Goal: Information Seeking & Learning: Learn about a topic

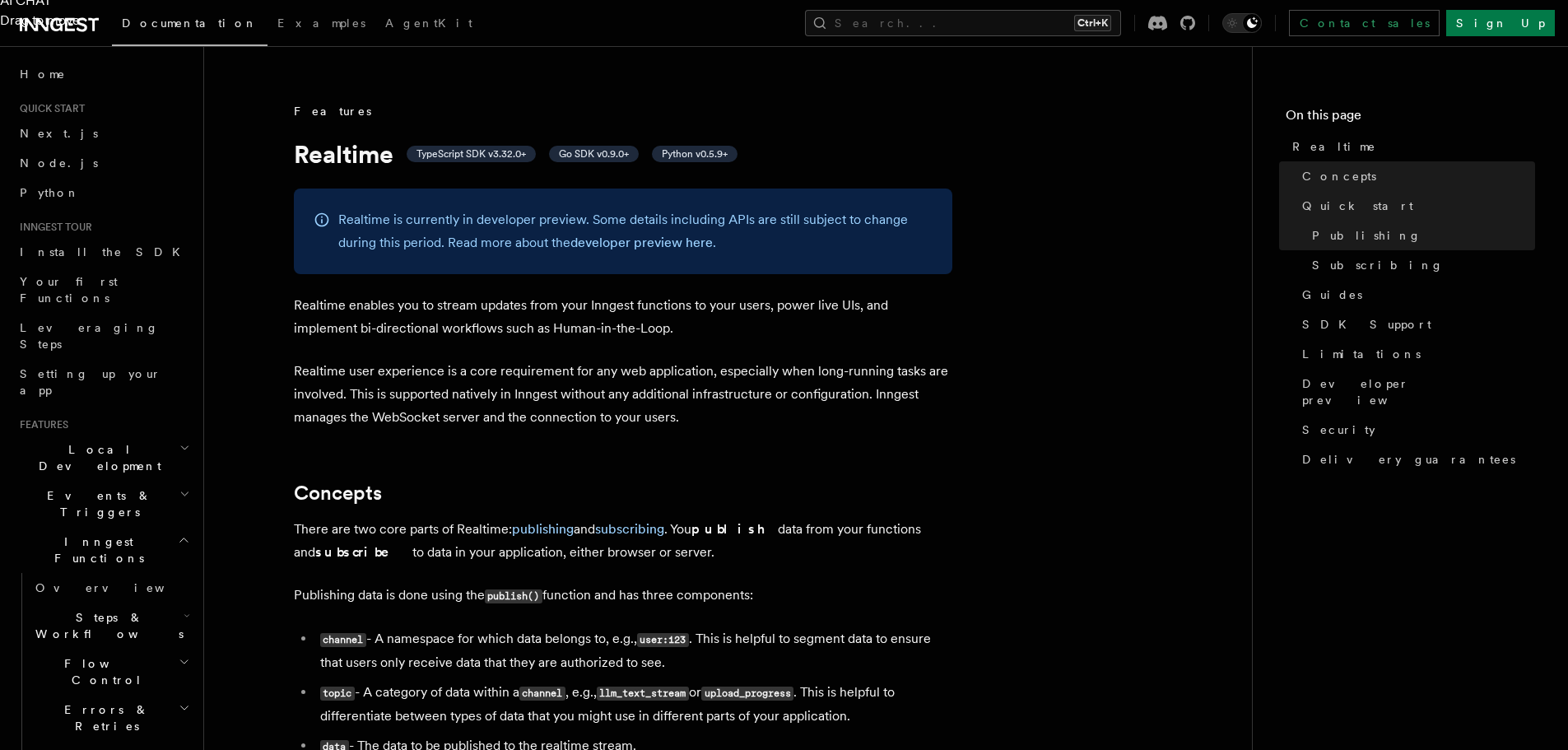
scroll to position [589, 0]
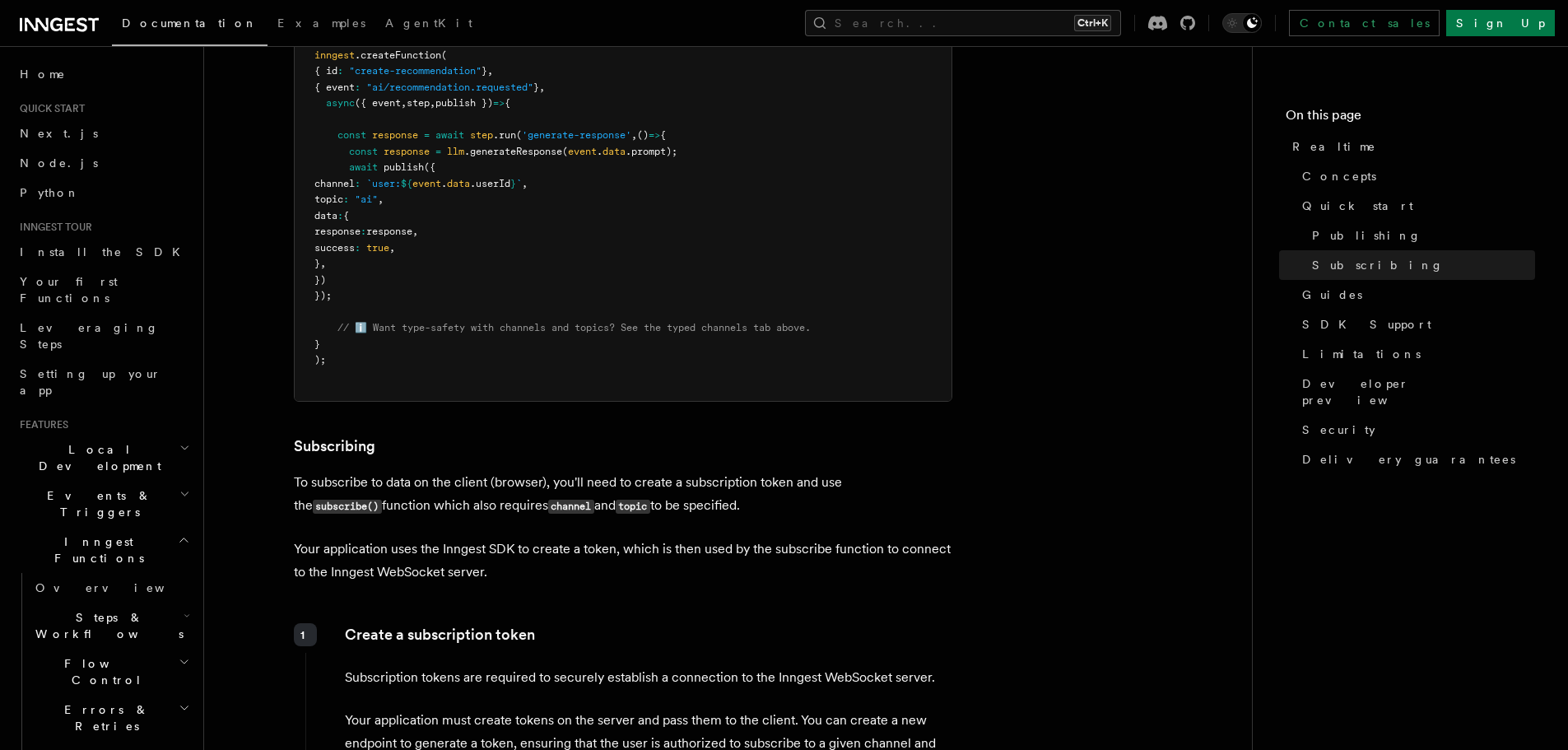
scroll to position [2205, 0]
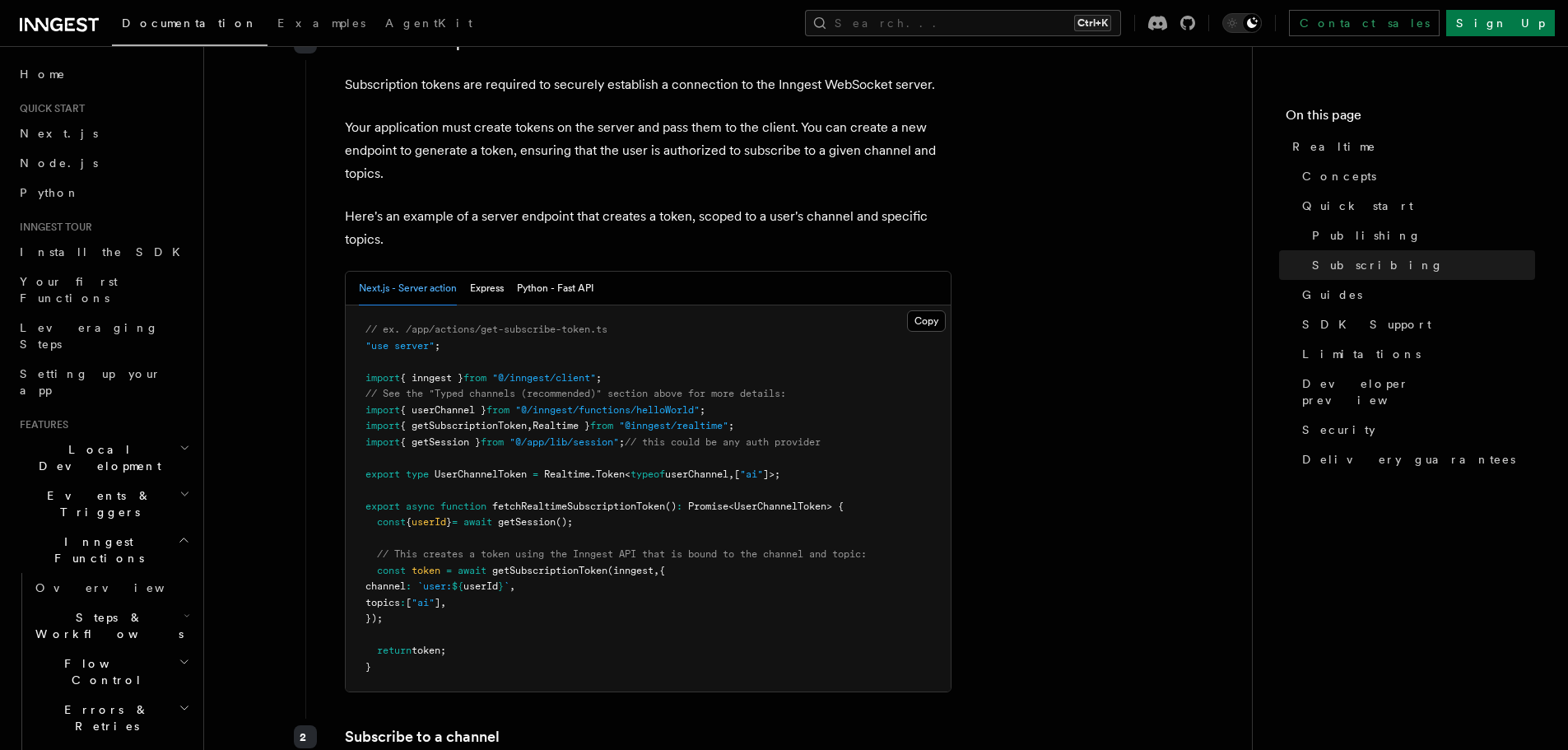
scroll to position [2798, 0]
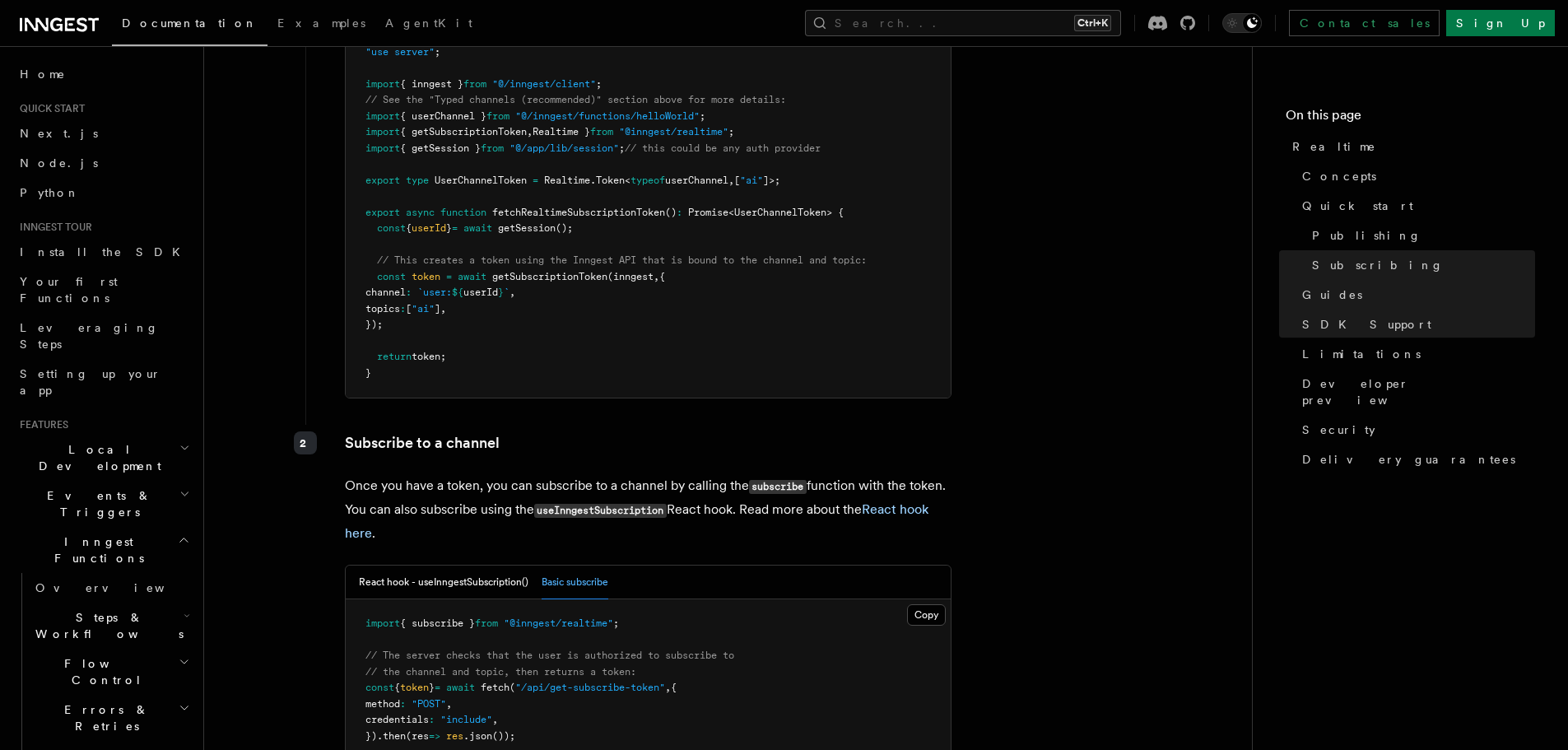
scroll to position [3092, 0]
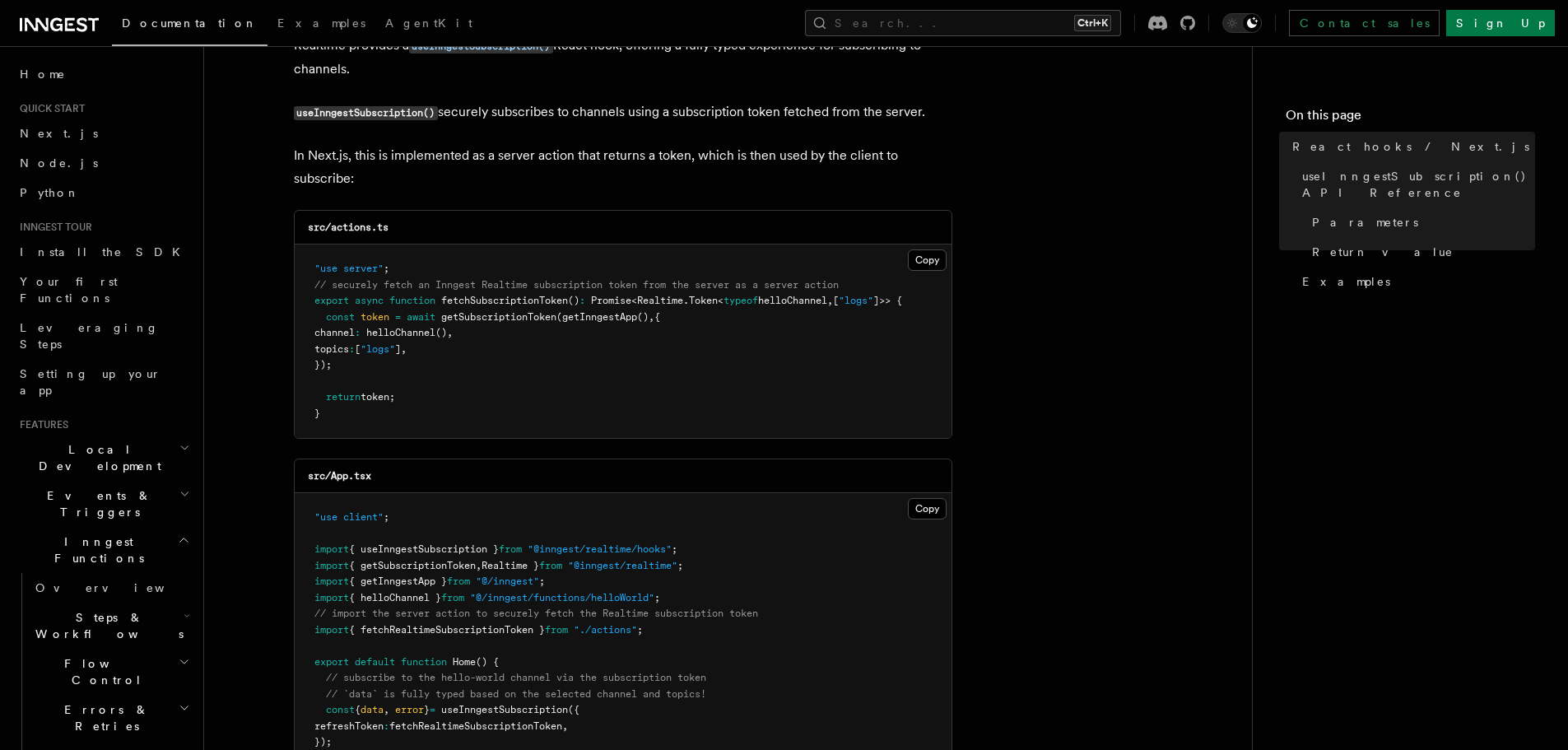
scroll to position [737, 0]
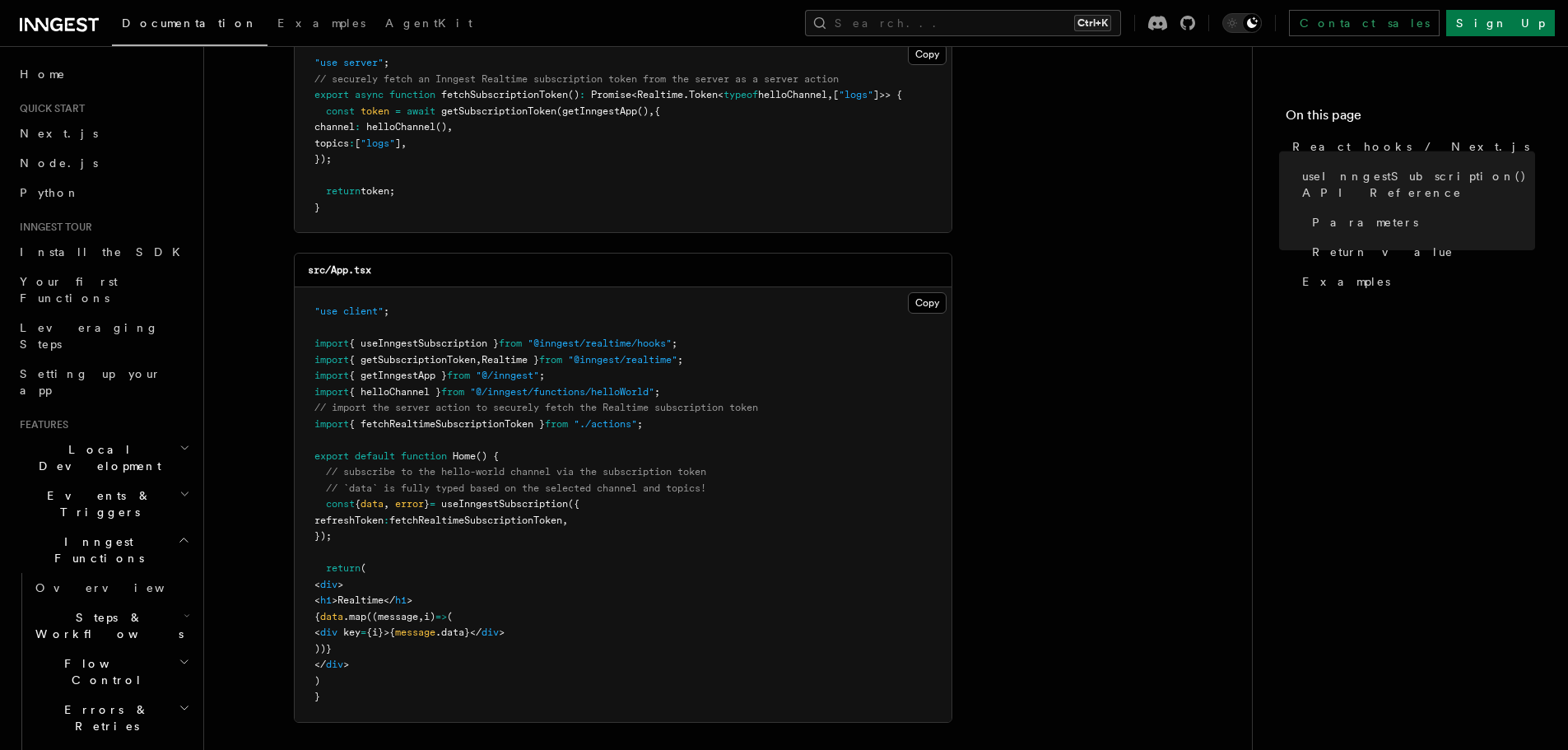
scroll to position [905, 0]
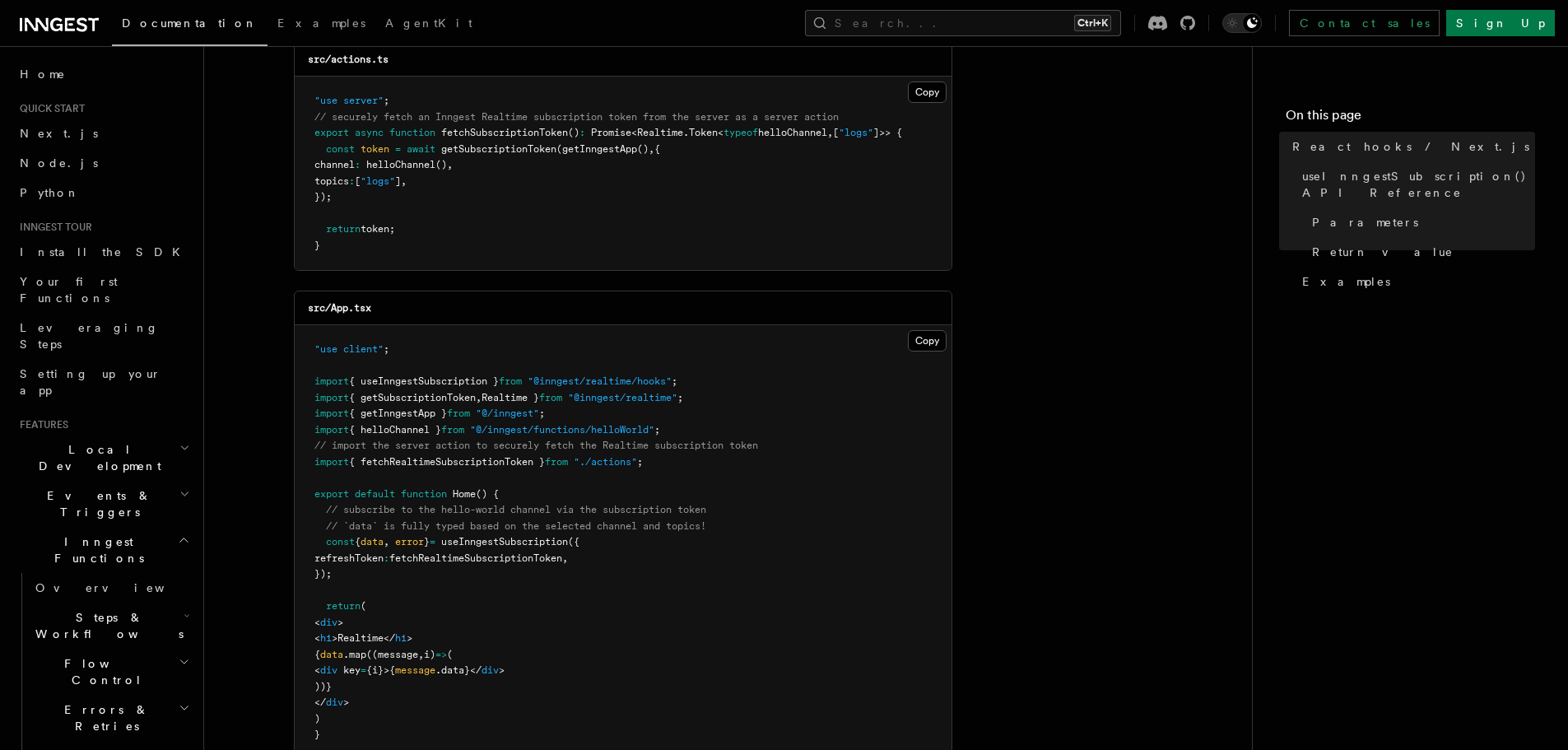
drag, startPoint x: 291, startPoint y: 201, endPoint x: 474, endPoint y: 215, distance: 183.5
copy code "useInngestSubscription"
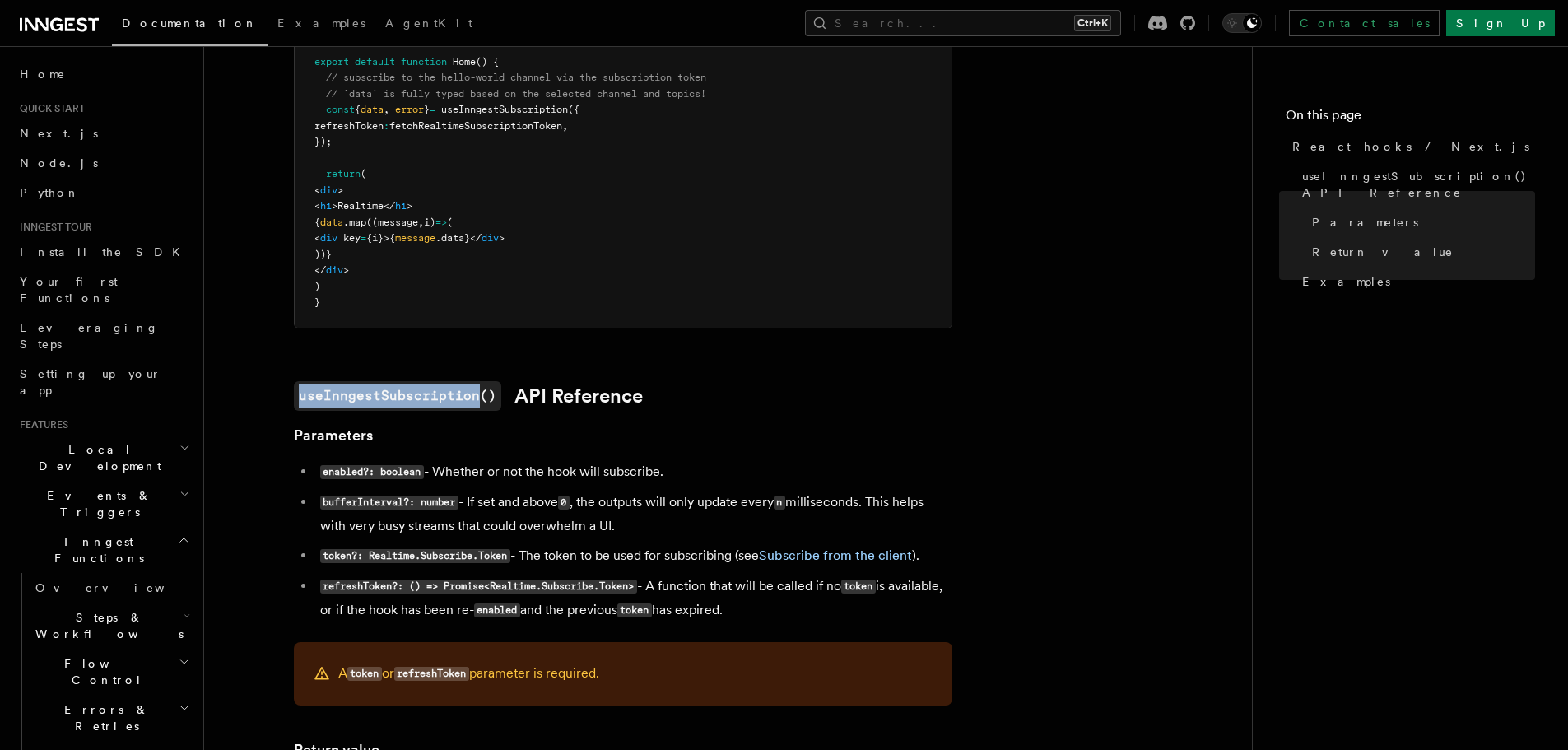
scroll to position [1338, 0]
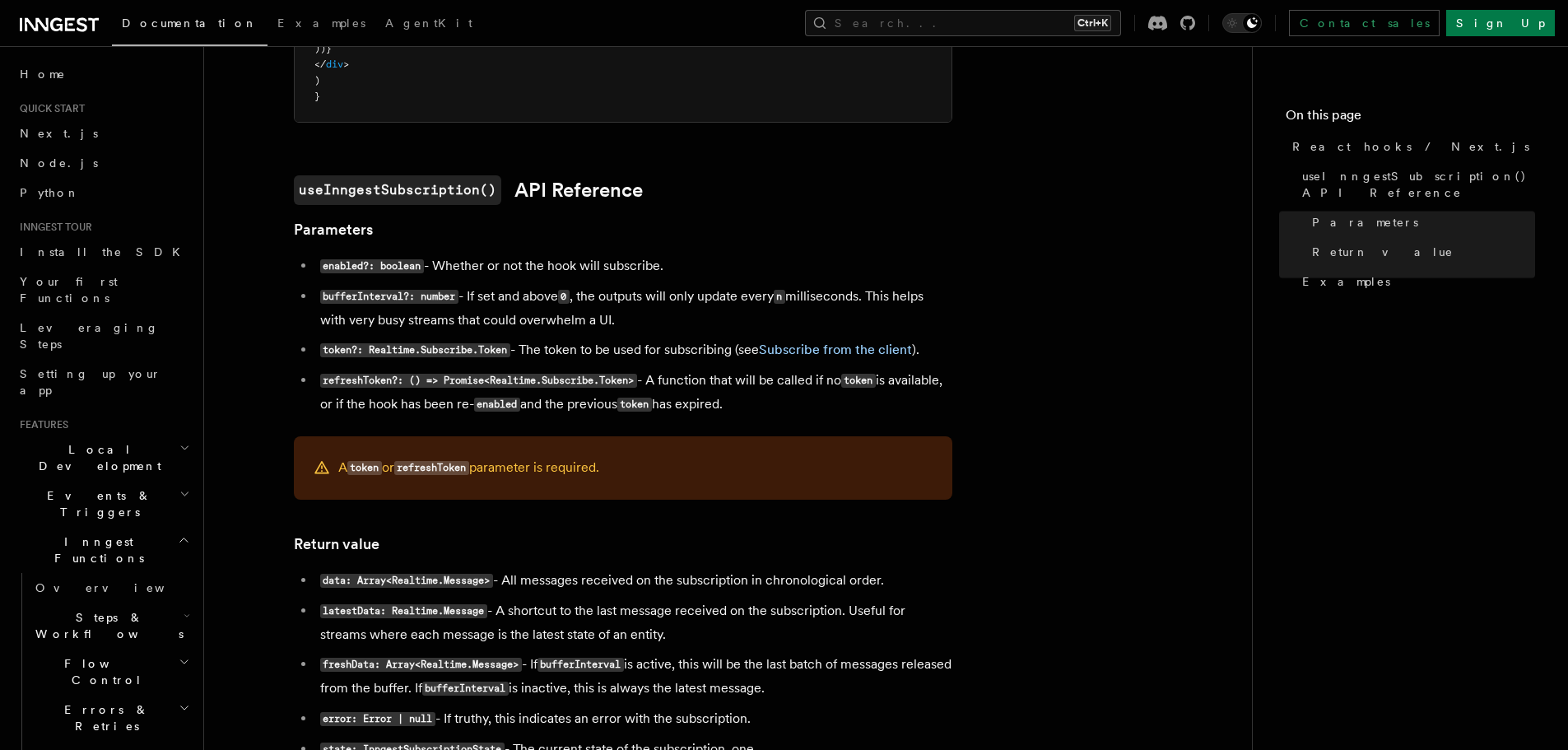
scroll to position [1570, 0]
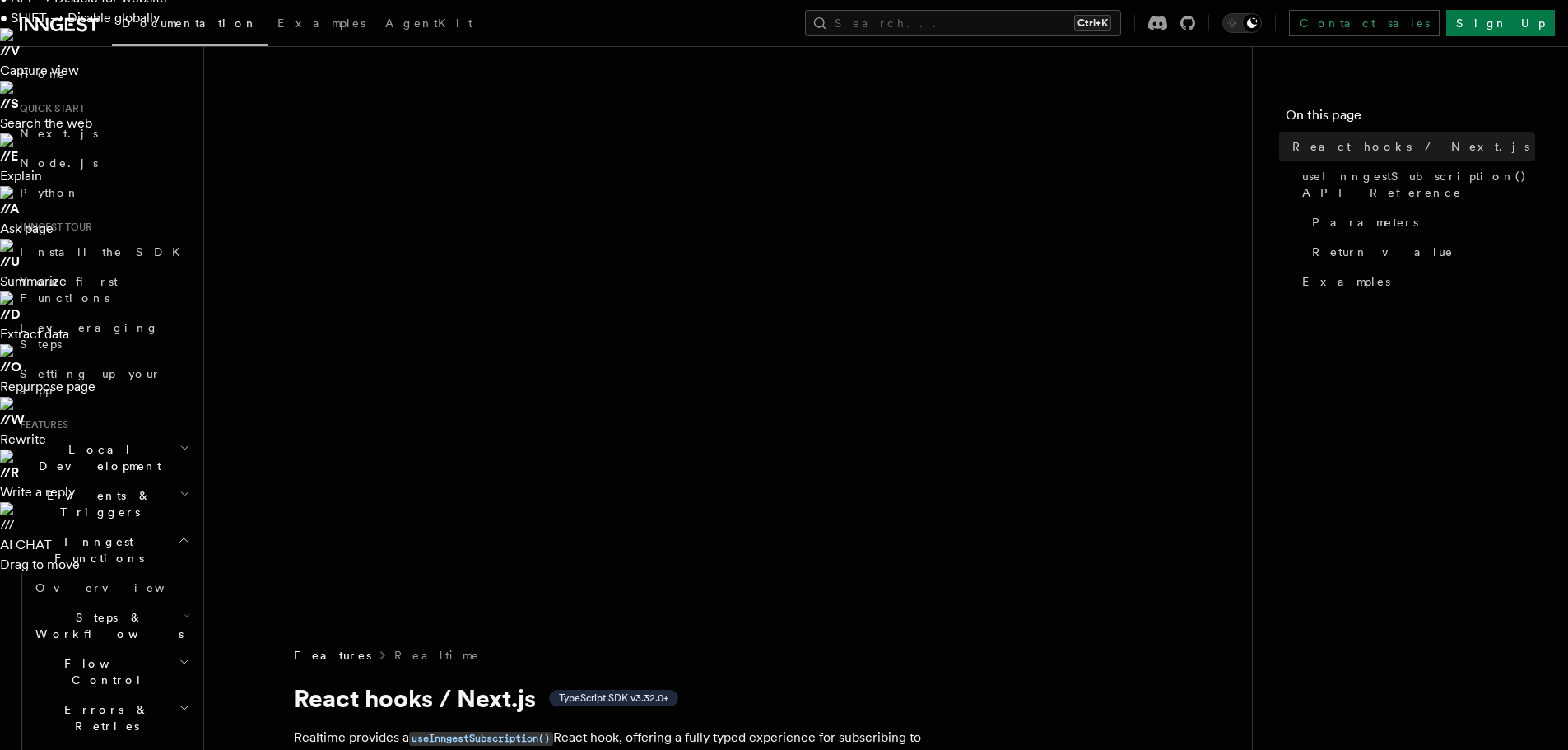
scroll to position [82, 0]
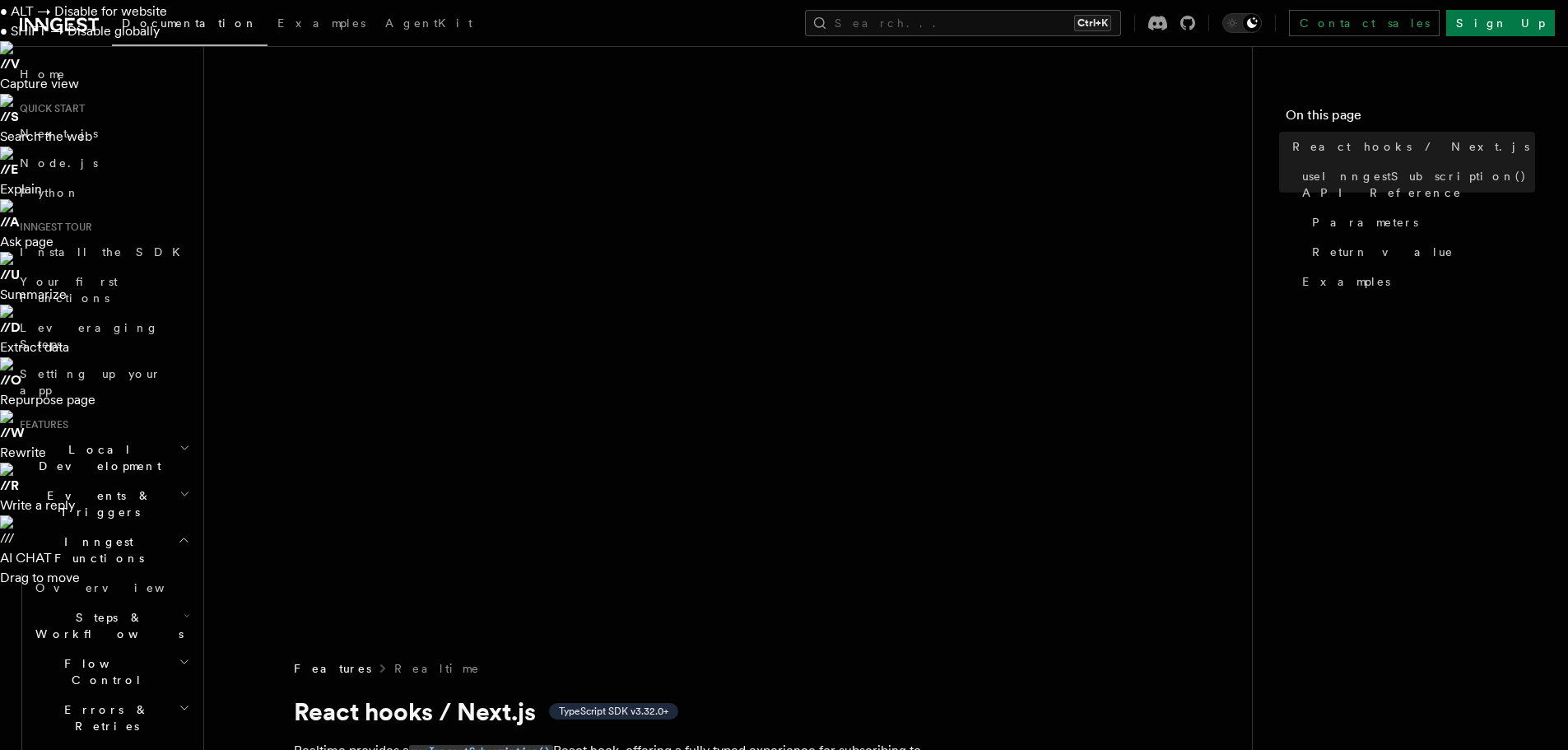
scroll to position [0, 0]
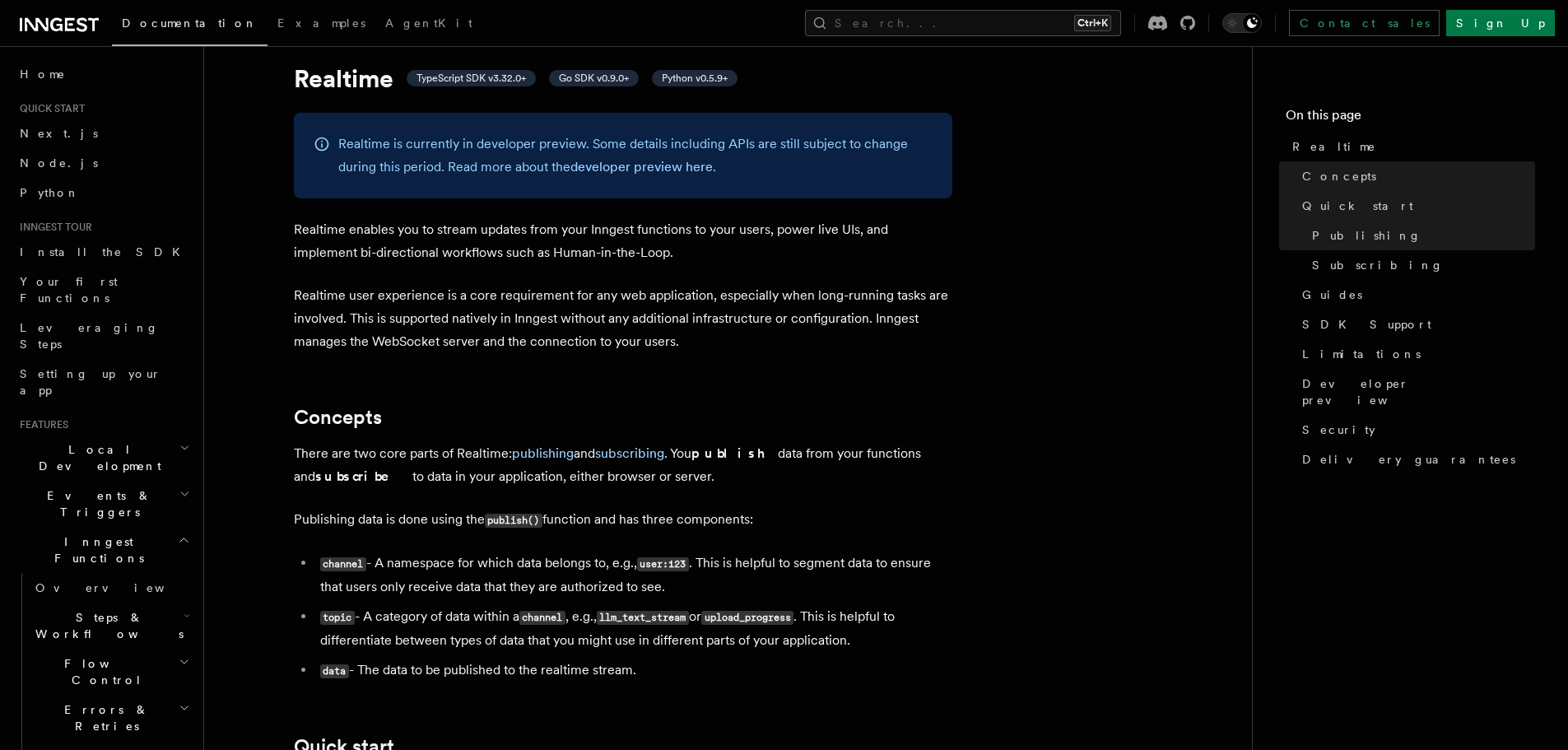
scroll to position [741, 0]
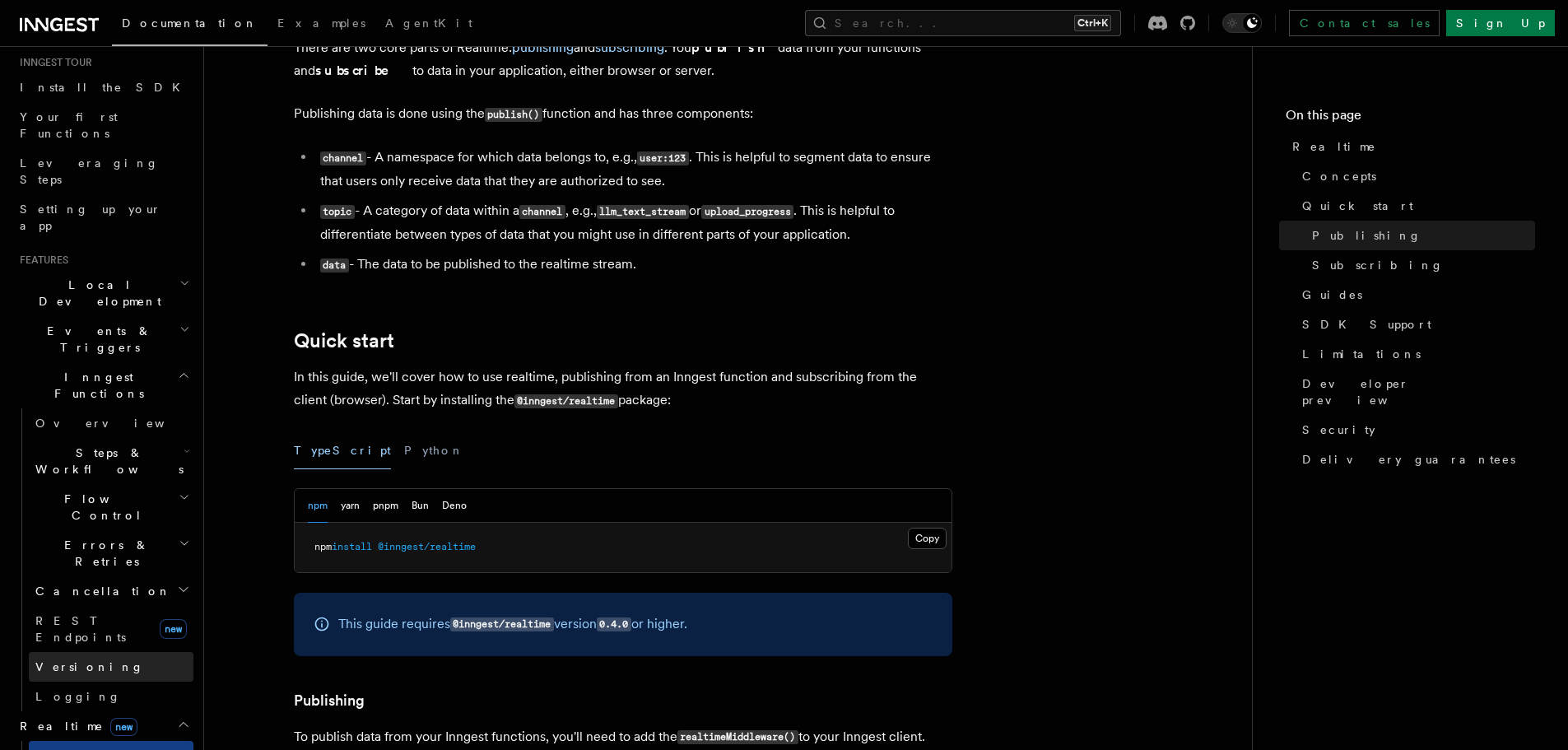
scroll to position [82, 0]
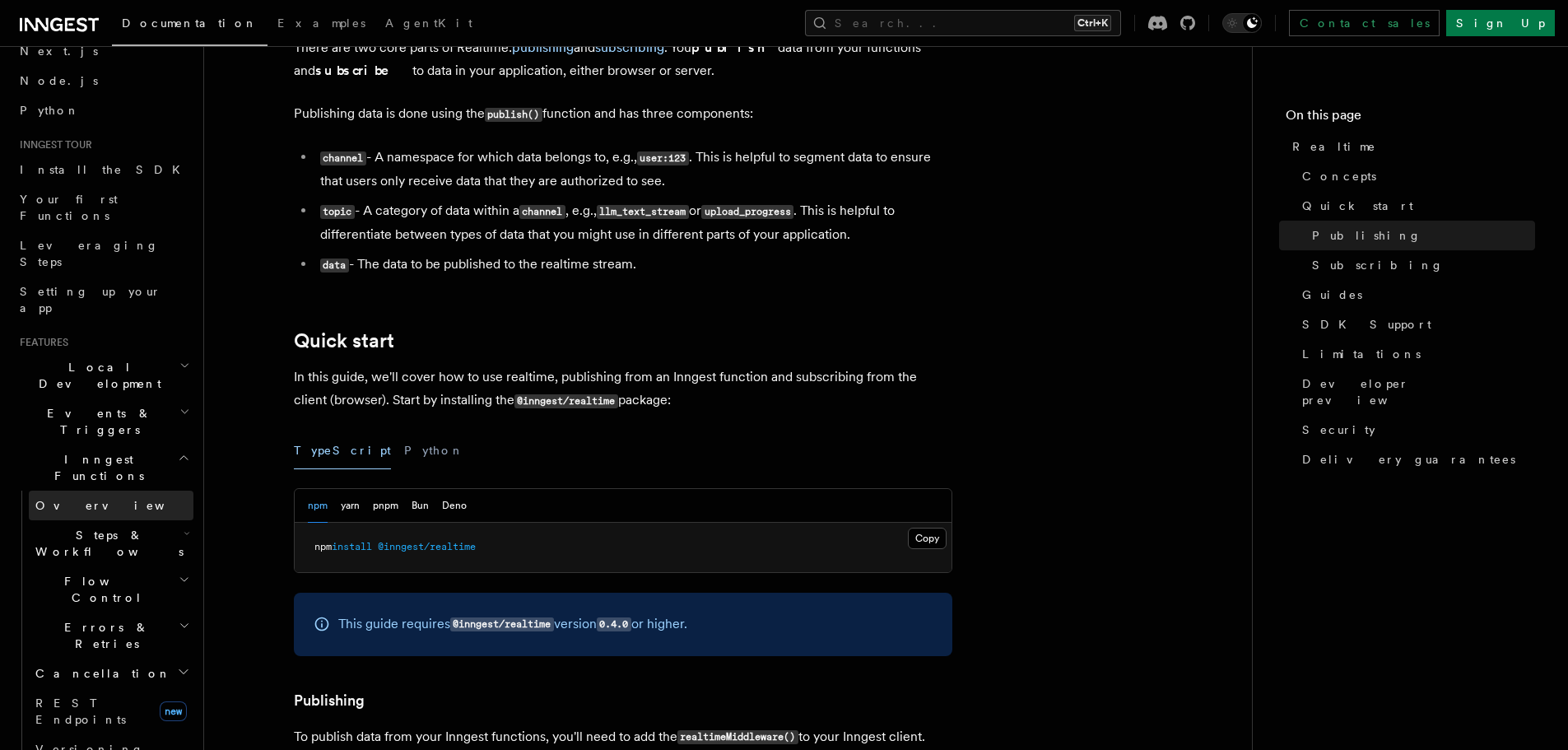
click at [81, 498] on span "Overview" at bounding box center [120, 505] width 169 height 13
click at [179, 399] on h2 "Events & Triggers" at bounding box center [102, 422] width 180 height 46
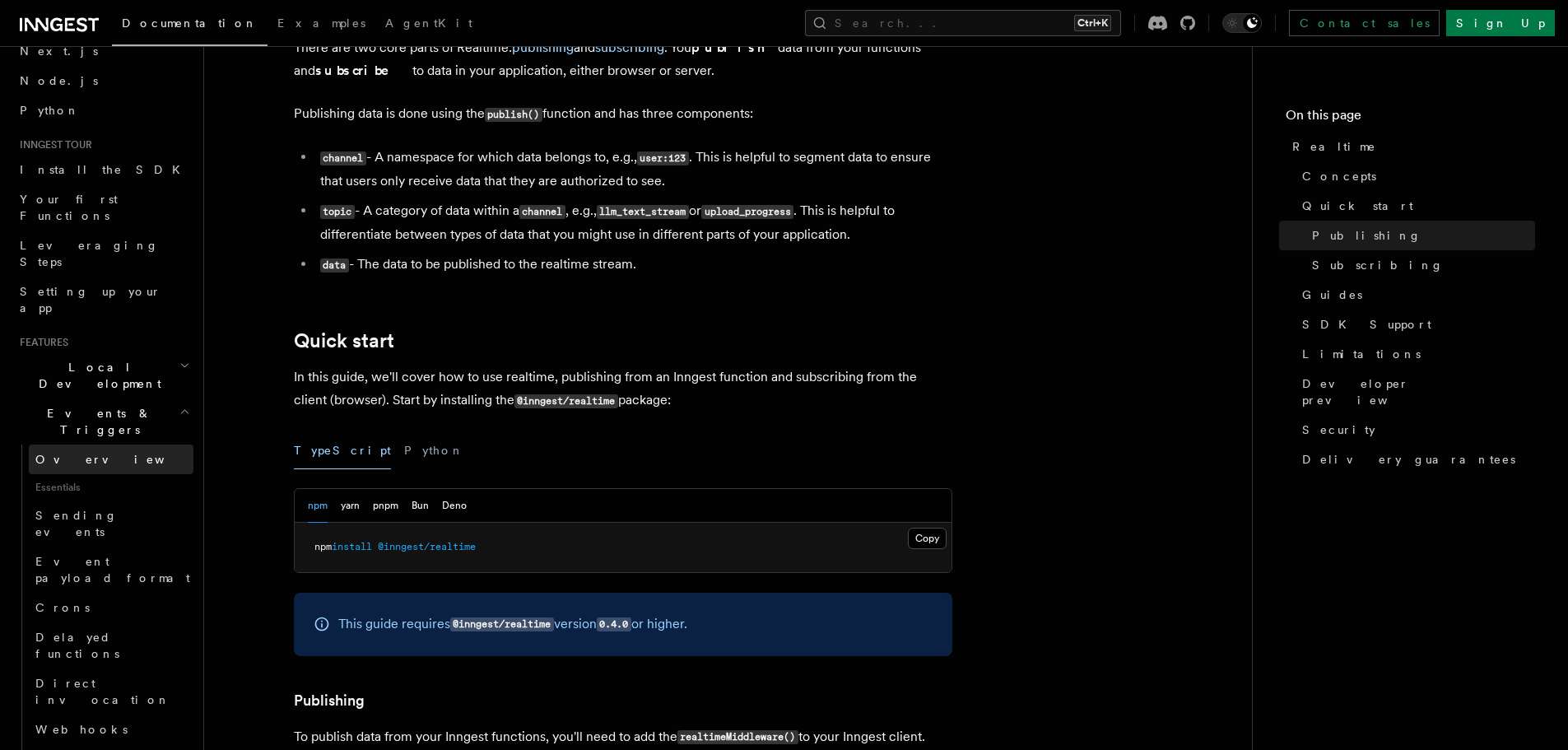
click at [90, 445] on link "Overview" at bounding box center [111, 459] width 165 height 29
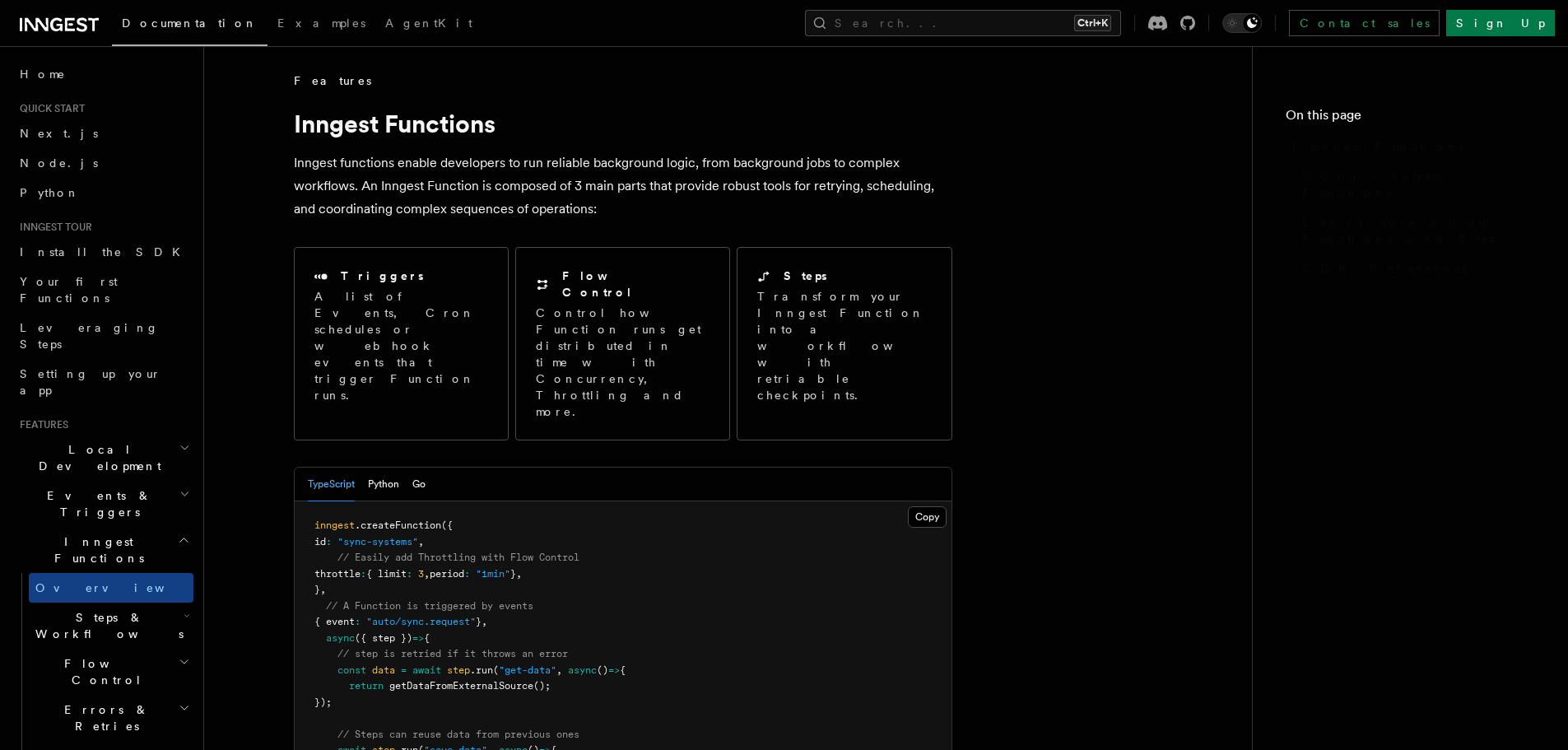
scroll to position [16, 0]
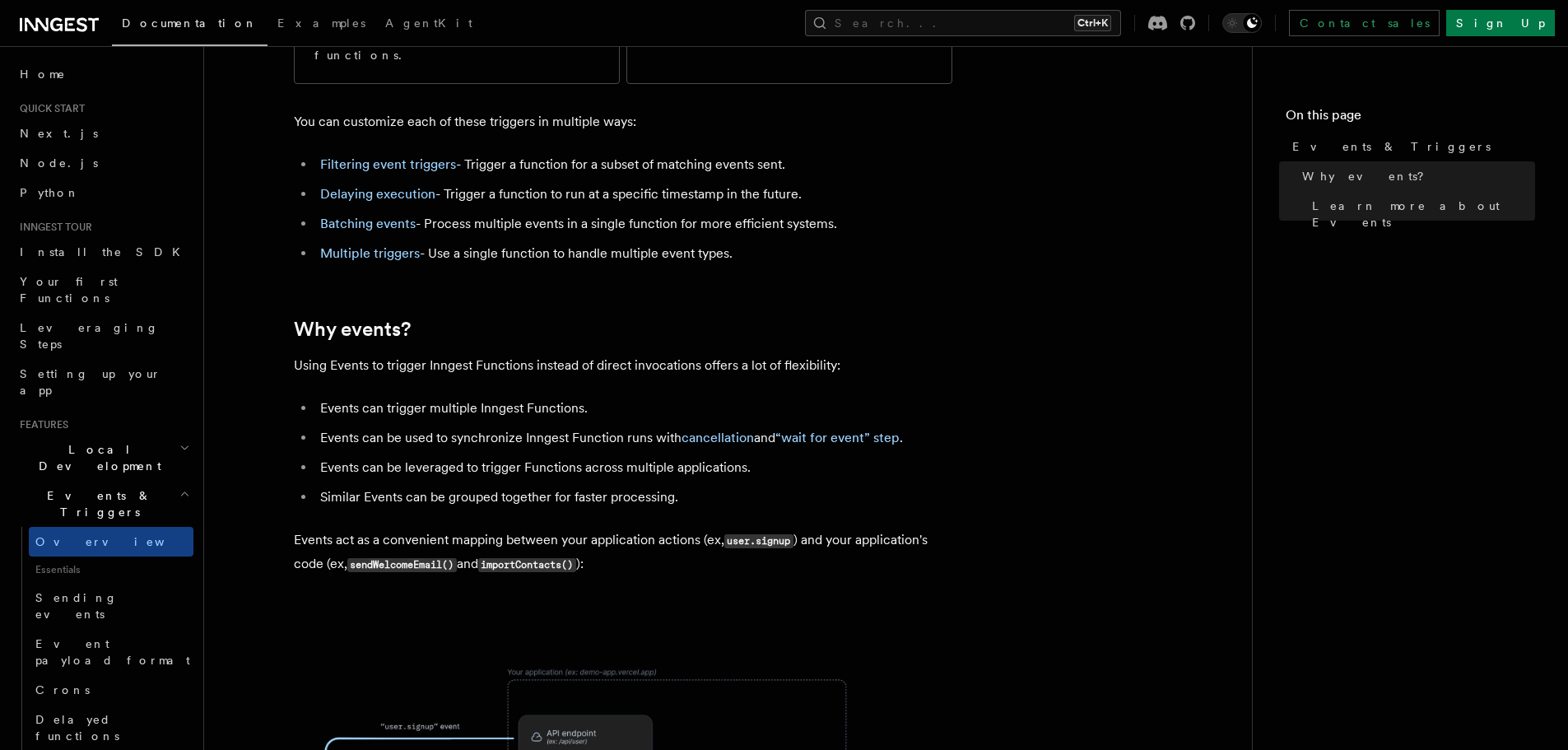
scroll to position [1039, 0]
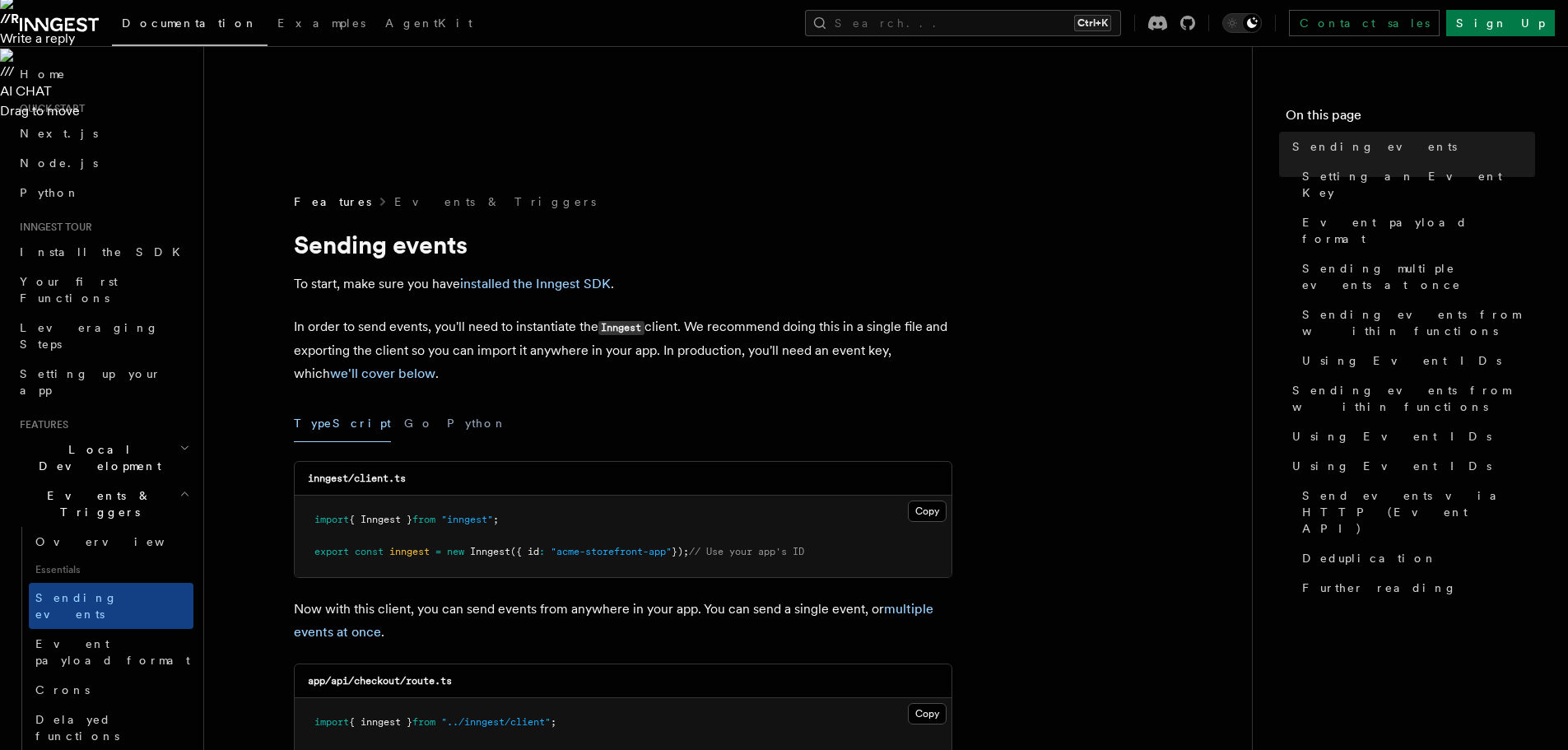
scroll to position [247, 0]
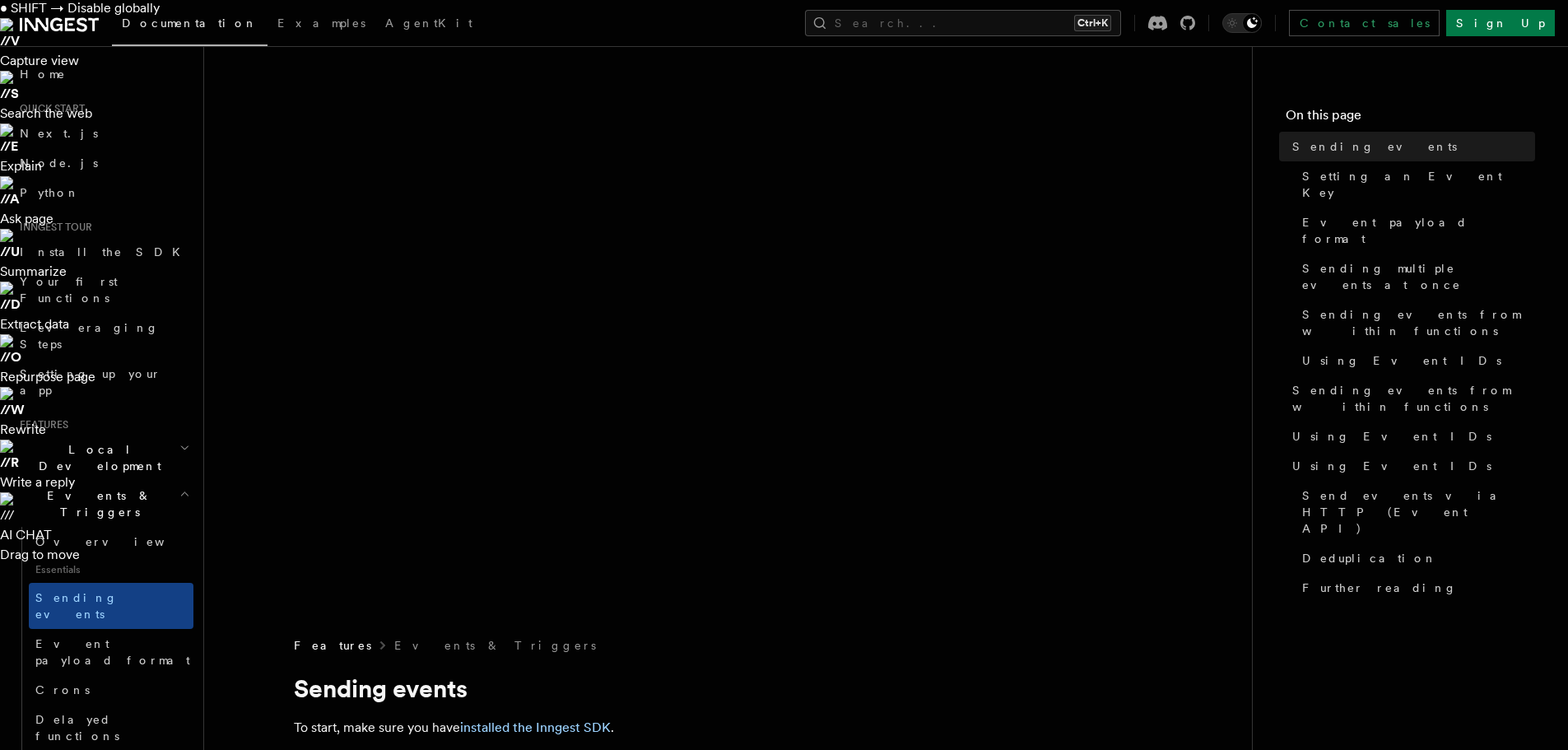
scroll to position [0, 0]
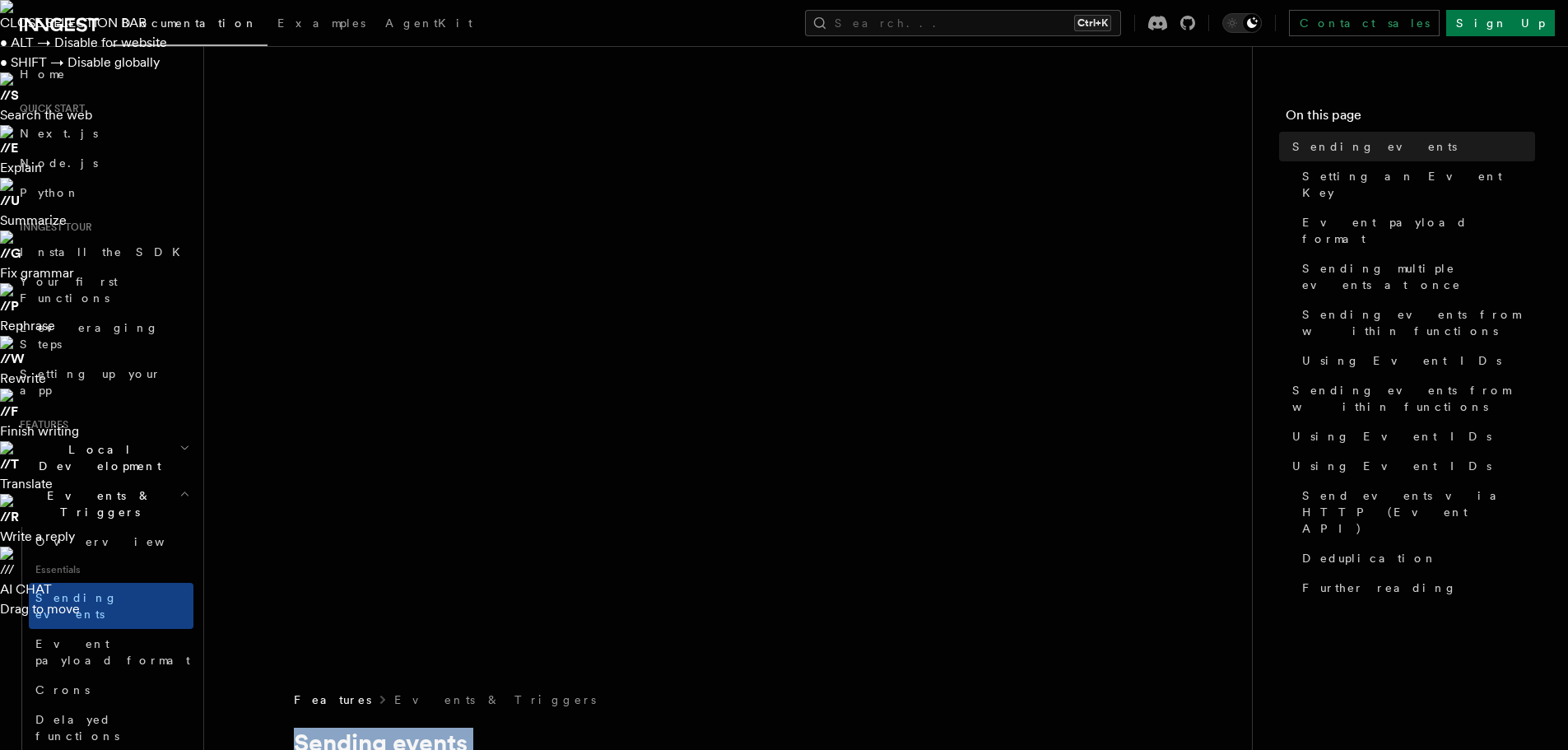
drag, startPoint x: 284, startPoint y: 102, endPoint x: 342, endPoint y: 232, distance: 142.4
drag, startPoint x: 278, startPoint y: 112, endPoint x: 371, endPoint y: 226, distance: 147.1
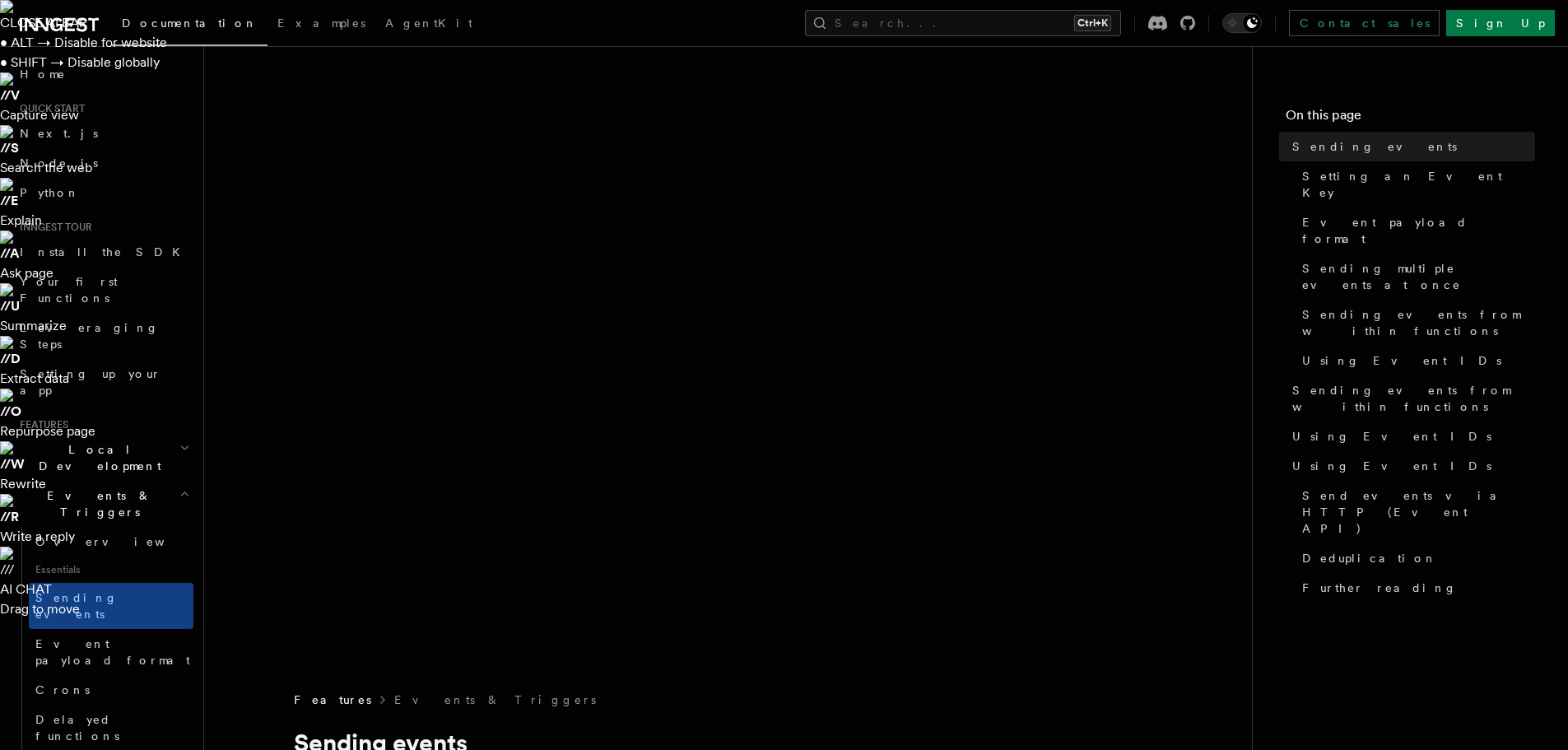
drag, startPoint x: 284, startPoint y: 94, endPoint x: 371, endPoint y: 233, distance: 164.0
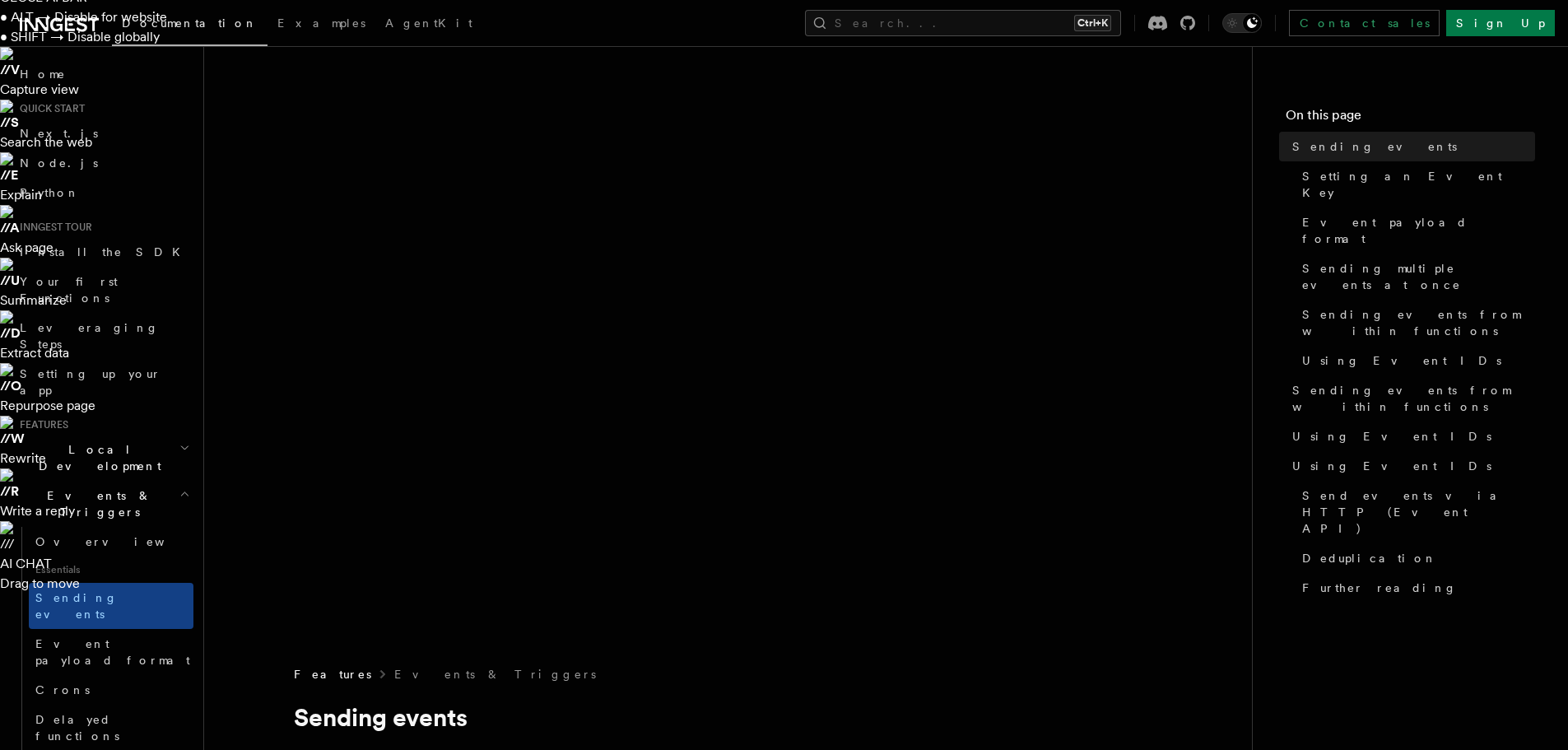
scroll to position [39, 0]
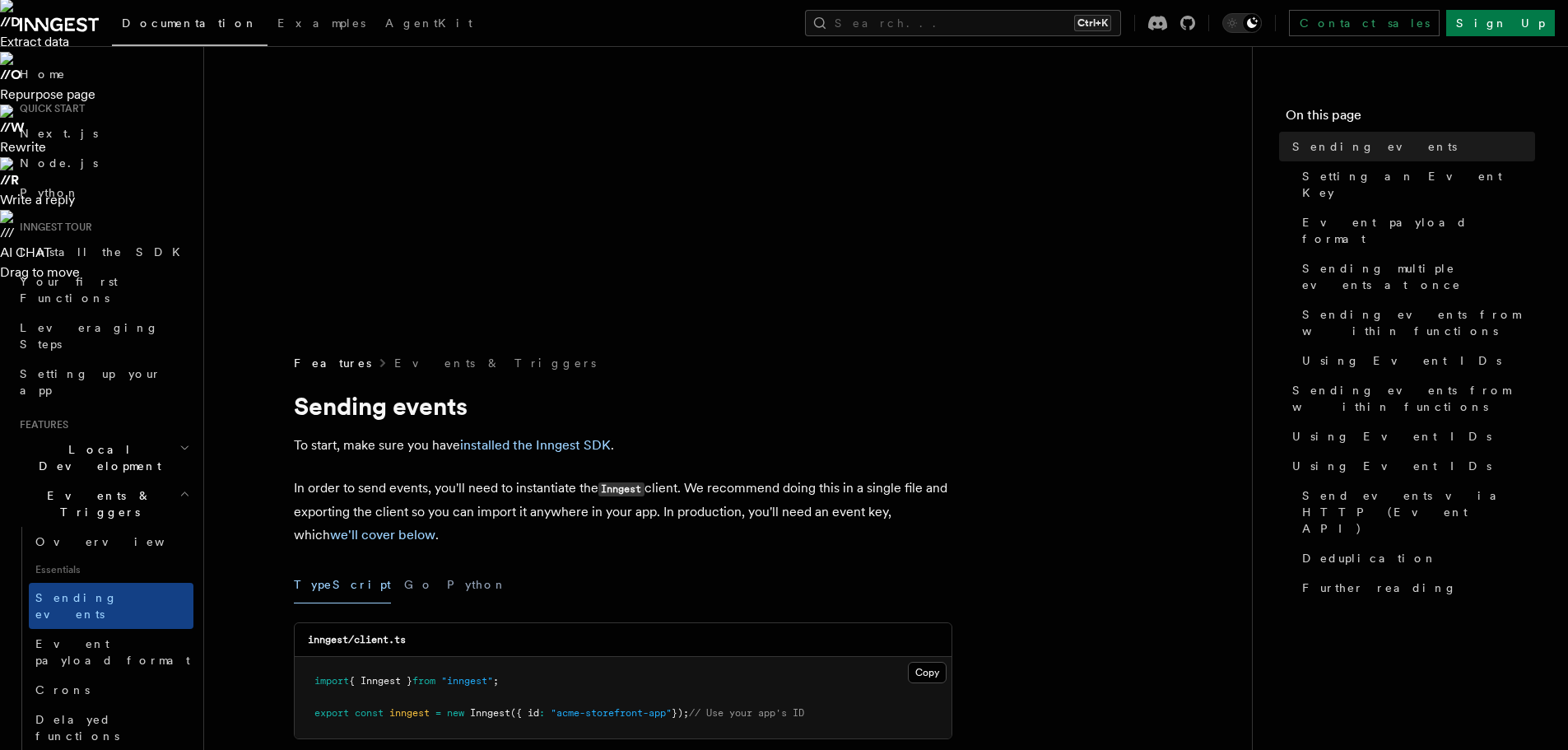
scroll to position [338, 0]
drag, startPoint x: 426, startPoint y: 168, endPoint x: 278, endPoint y: 133, distance: 152.1
drag, startPoint x: 426, startPoint y: 168, endPoint x: 262, endPoint y: 142, distance: 166.0
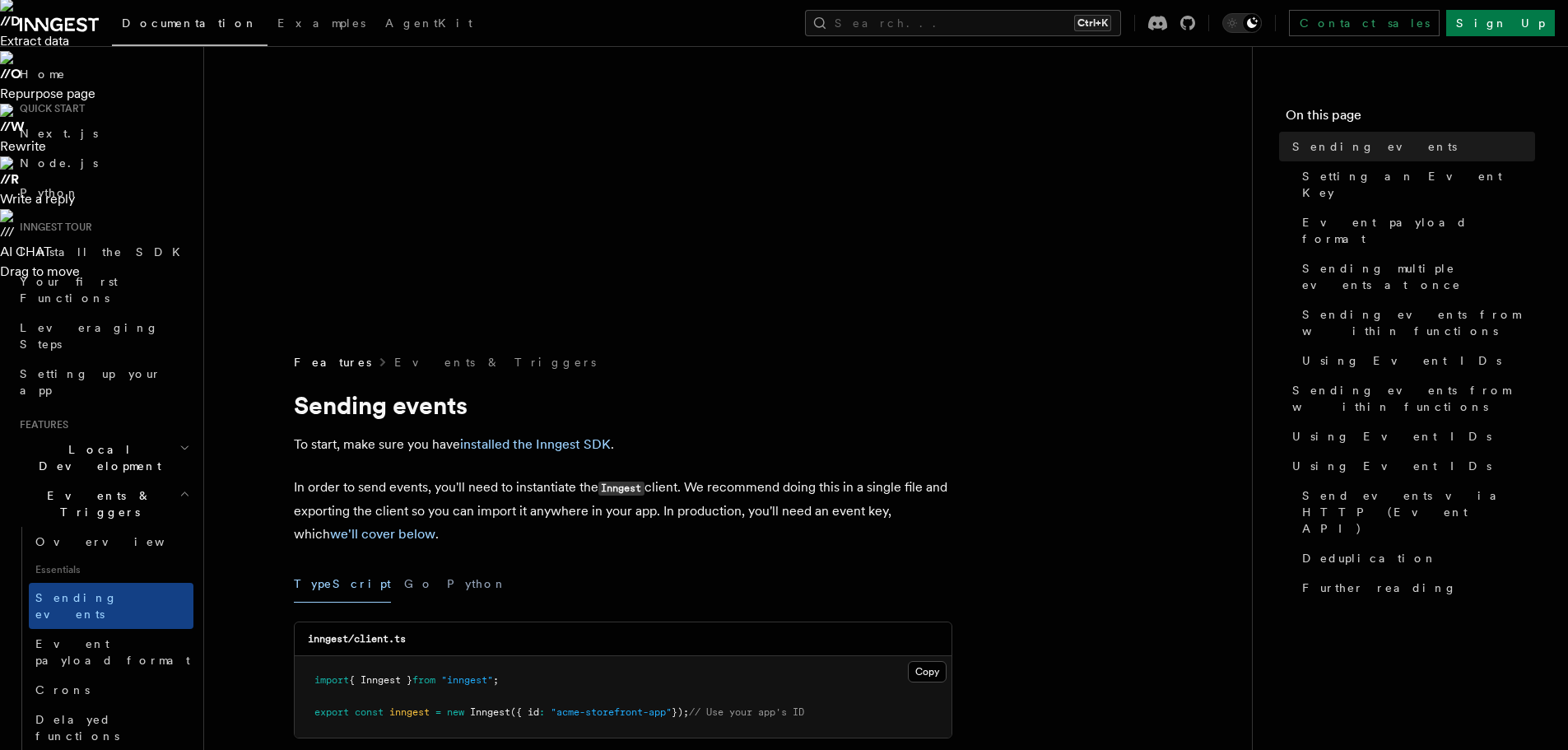
drag, startPoint x: 262, startPoint y: 142, endPoint x: 260, endPoint y: 119, distance: 23.1
drag, startPoint x: 302, startPoint y: 146, endPoint x: 447, endPoint y: 165, distance: 146.2
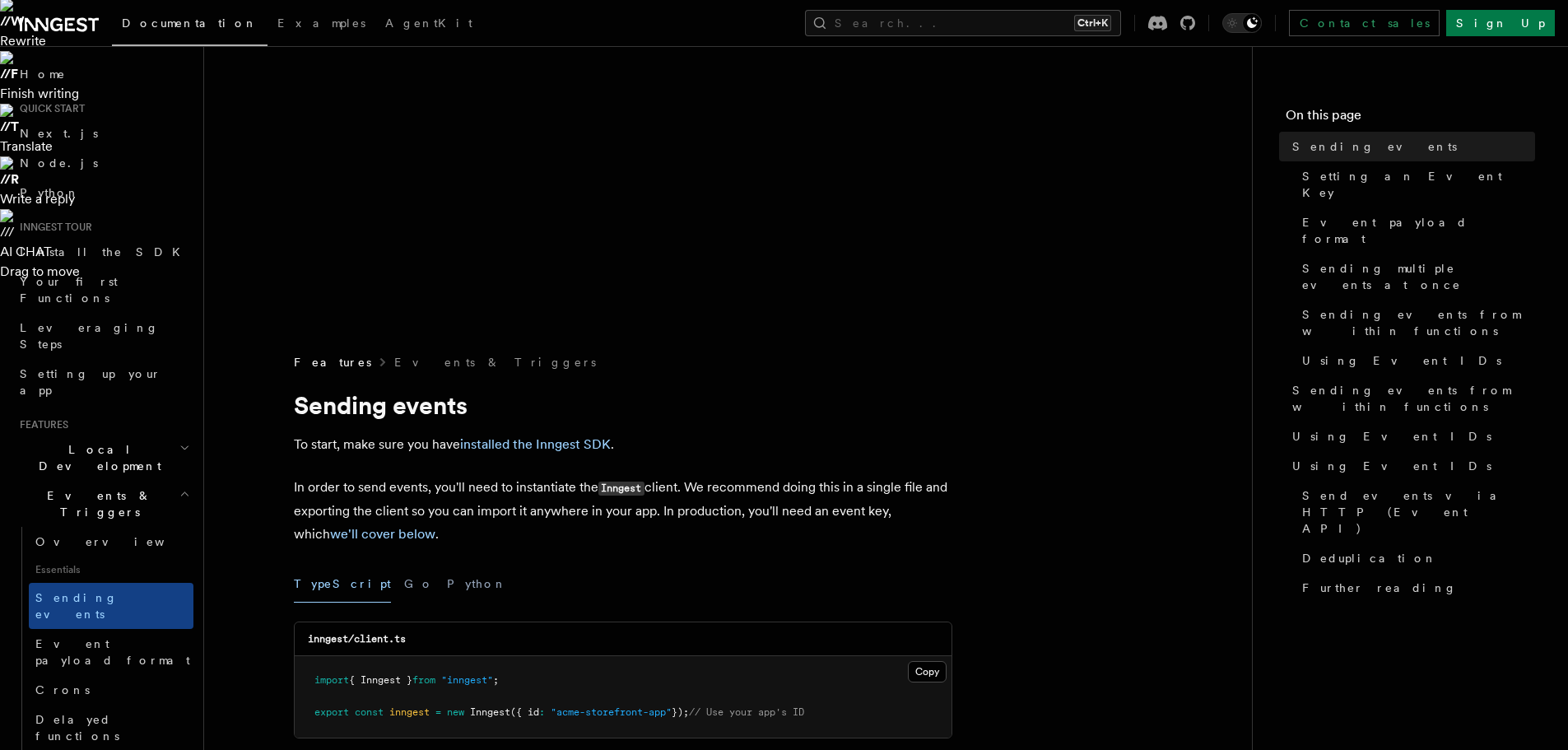
drag, startPoint x: 445, startPoint y: 165, endPoint x: 242, endPoint y: 140, distance: 204.5
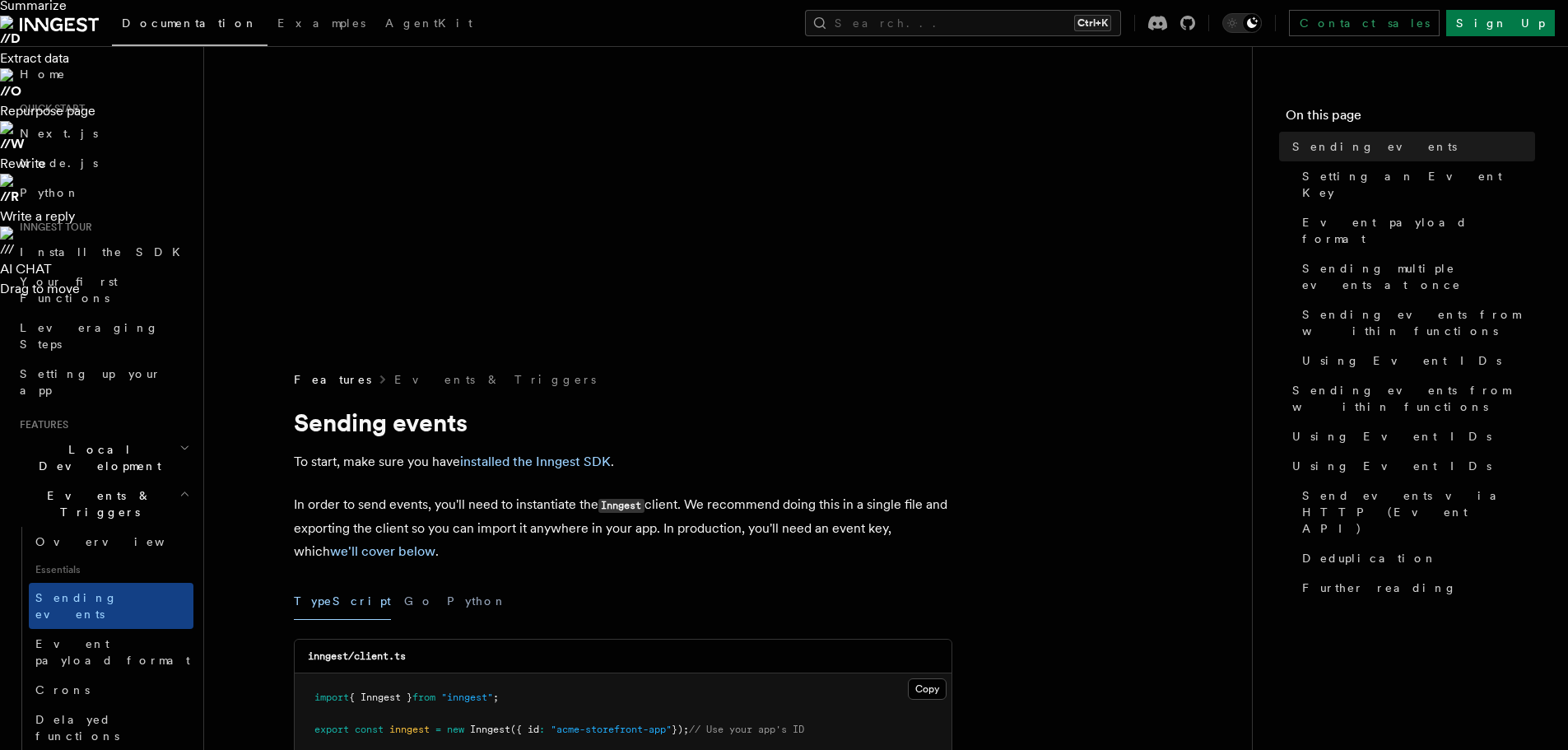
scroll to position [317, 0]
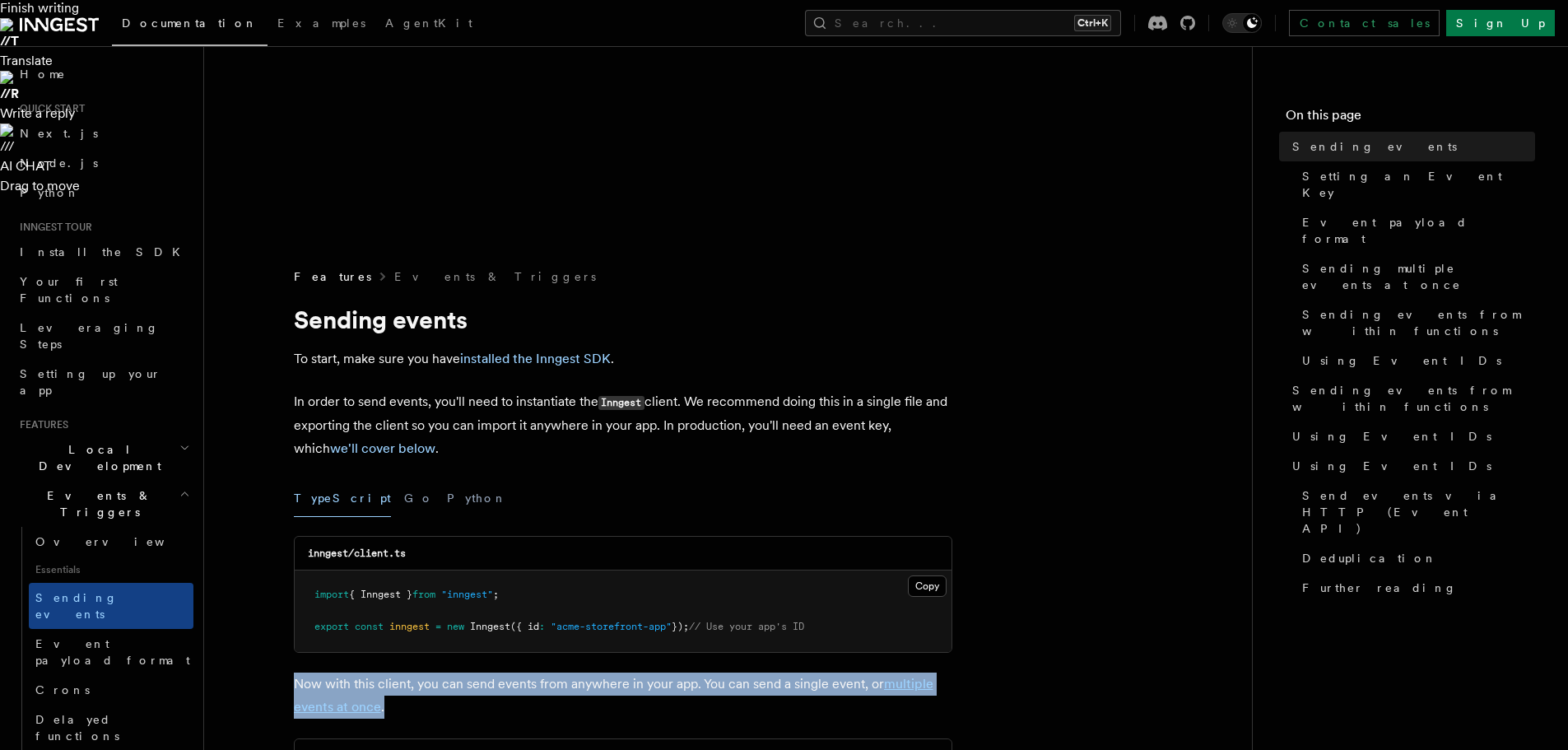
drag, startPoint x: 410, startPoint y: 195, endPoint x: 284, endPoint y: 162, distance: 130.2
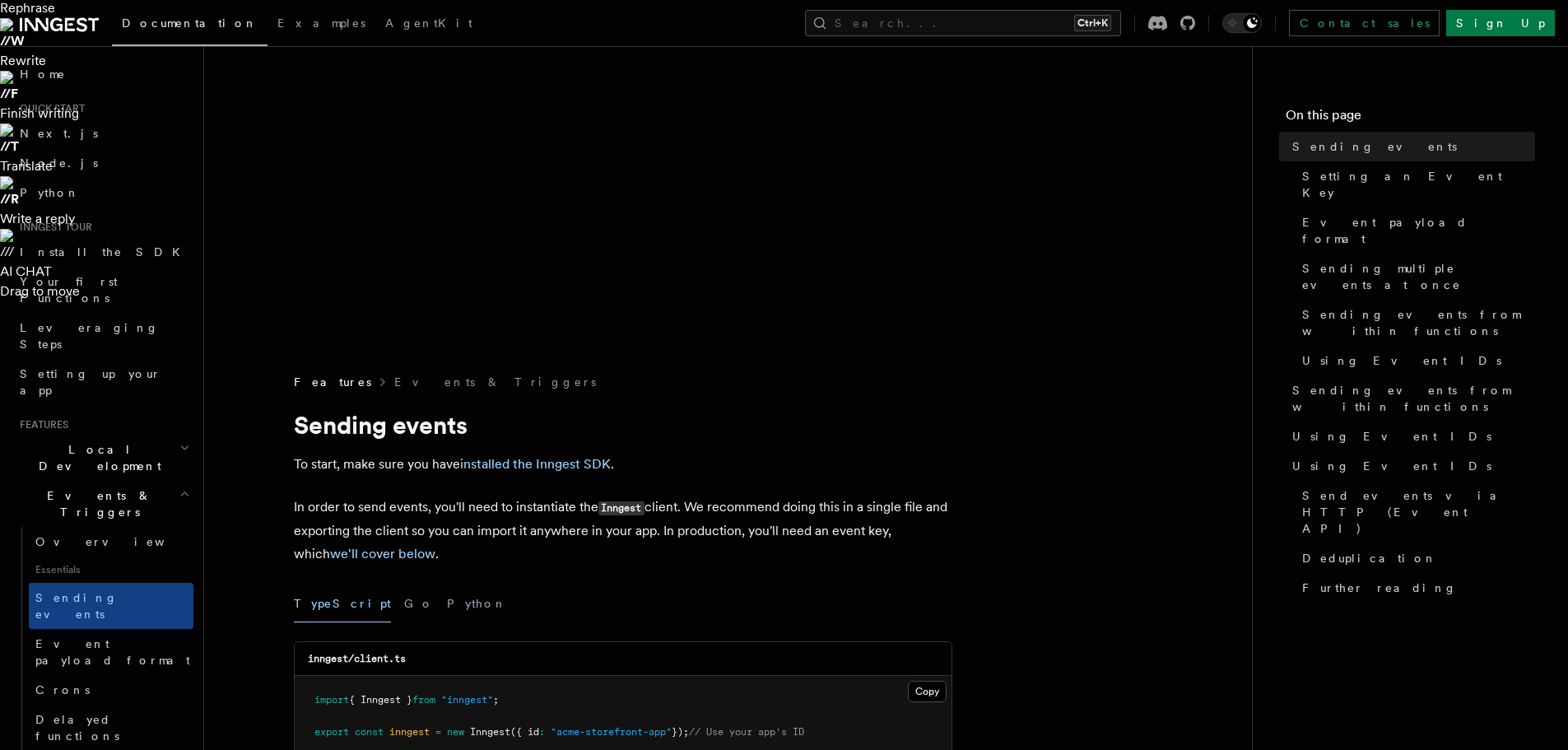
drag, startPoint x: 443, startPoint y: 196, endPoint x: 300, endPoint y: 161, distance: 147.2
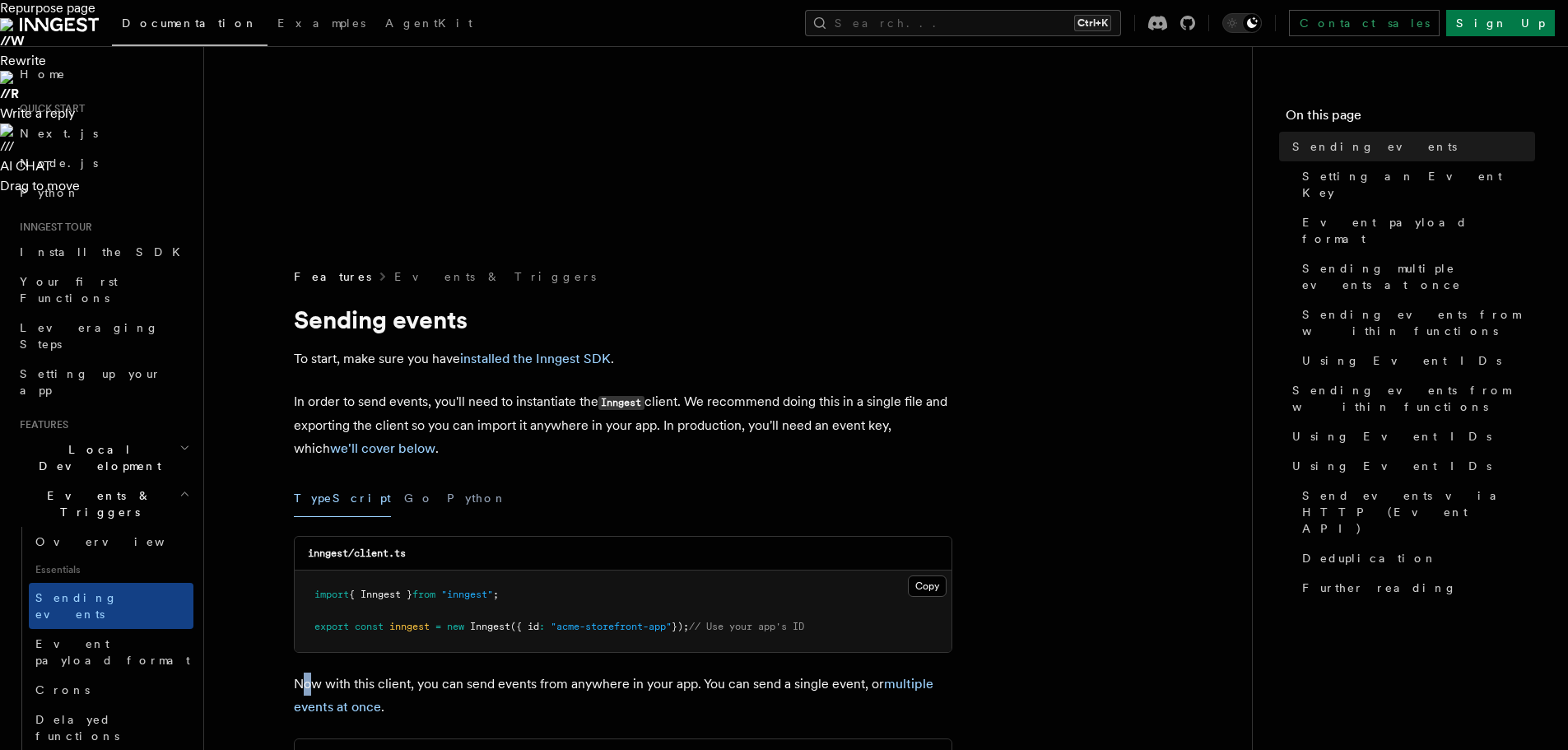
drag, startPoint x: 306, startPoint y: 168, endPoint x: 317, endPoint y: 170, distance: 11.2
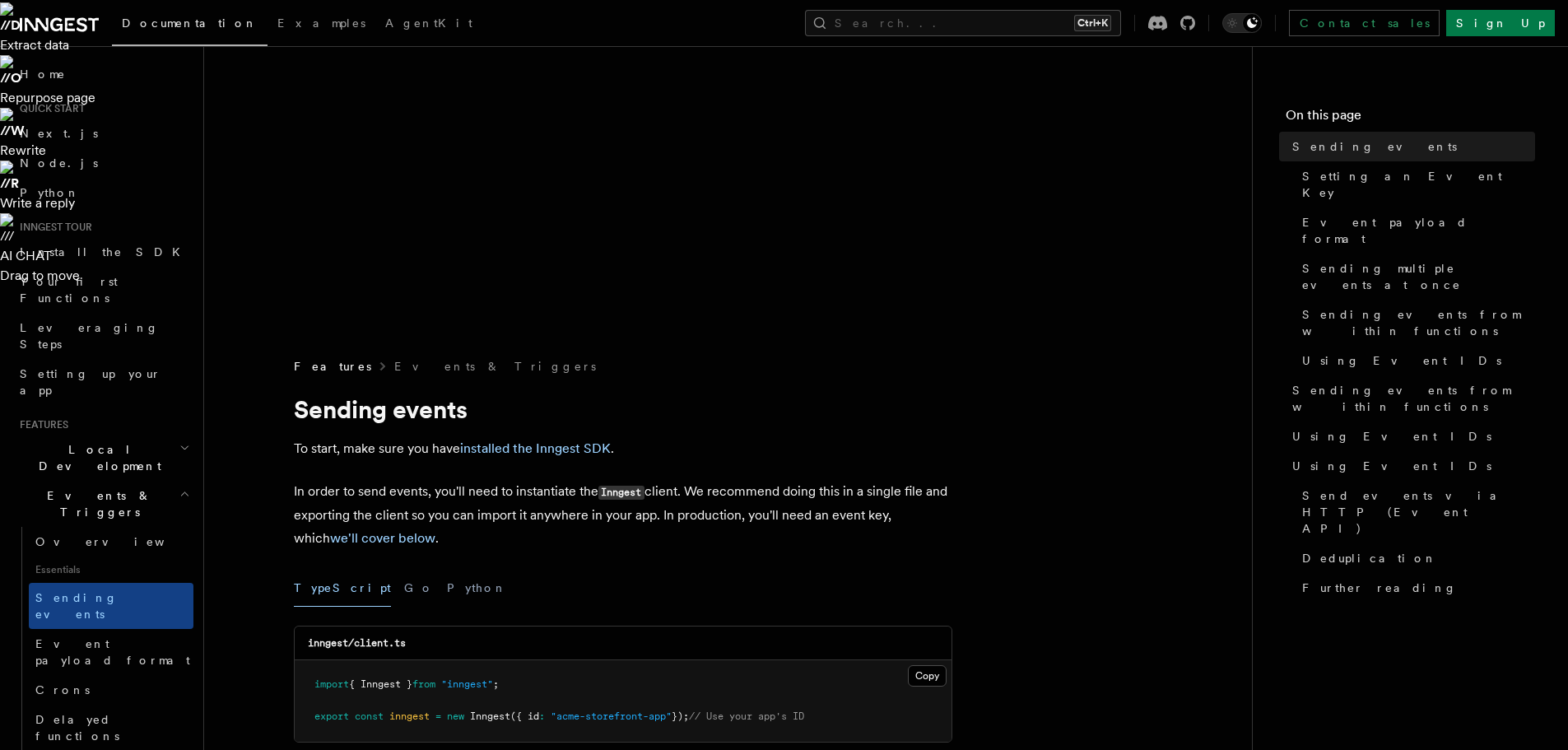
scroll to position [334, 0]
drag, startPoint x: 395, startPoint y: 177, endPoint x: 289, endPoint y: 155, distance: 108.3
drag, startPoint x: 291, startPoint y: 155, endPoint x: 439, endPoint y: 180, distance: 150.1
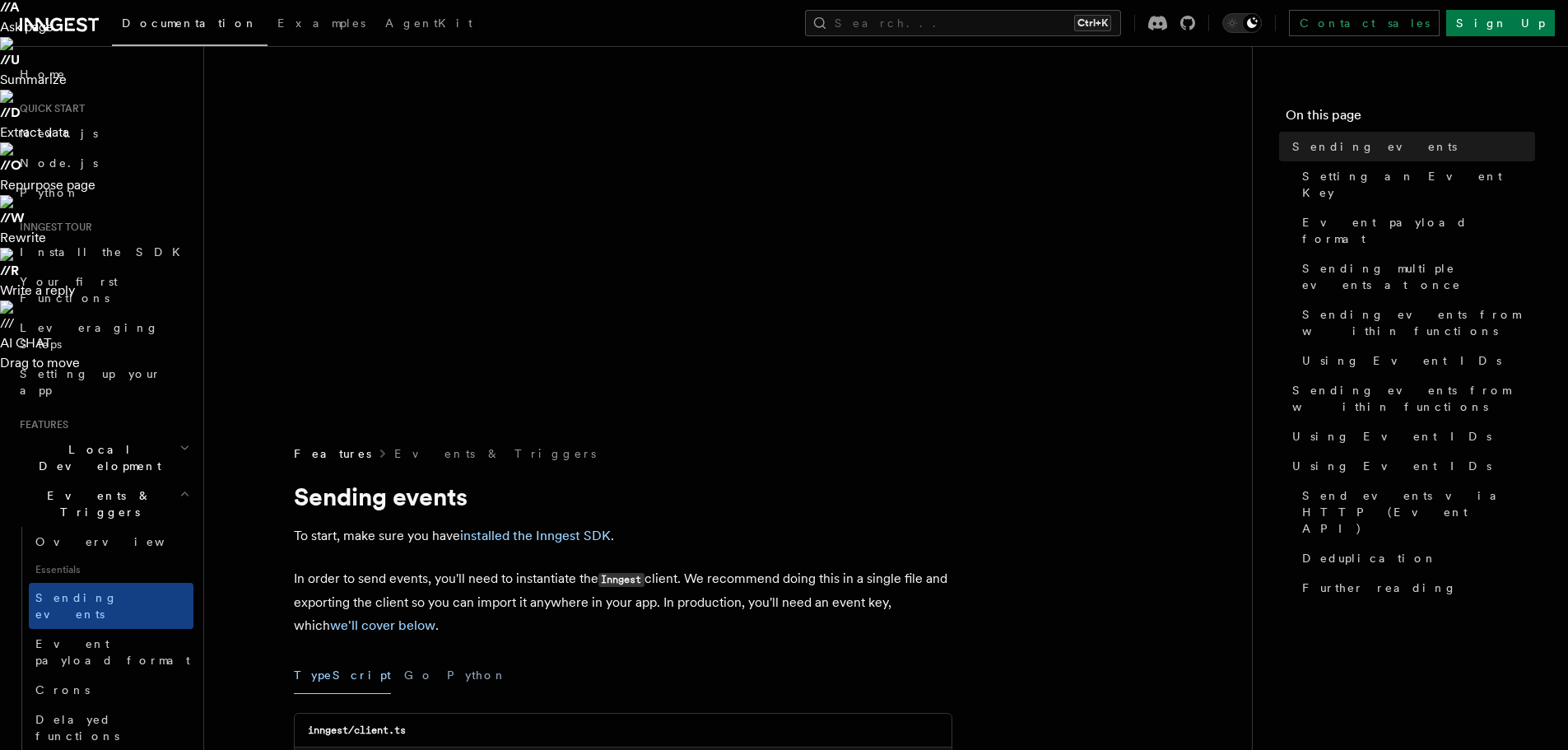
scroll to position [240, 0]
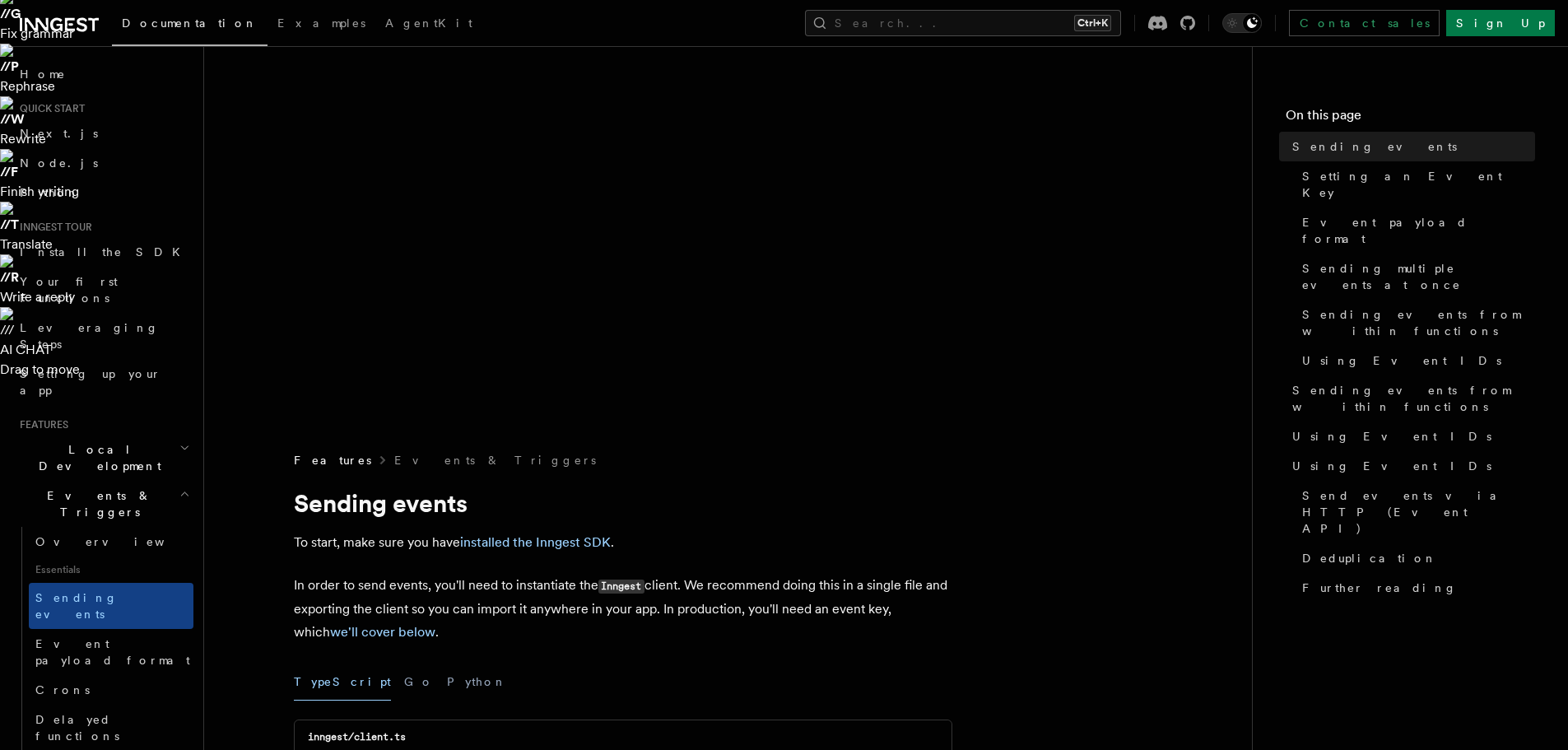
drag, startPoint x: 259, startPoint y: 232, endPoint x: 632, endPoint y: 275, distance: 375.5
drag, startPoint x: 464, startPoint y: 275, endPoint x: 295, endPoint y: 251, distance: 170.7
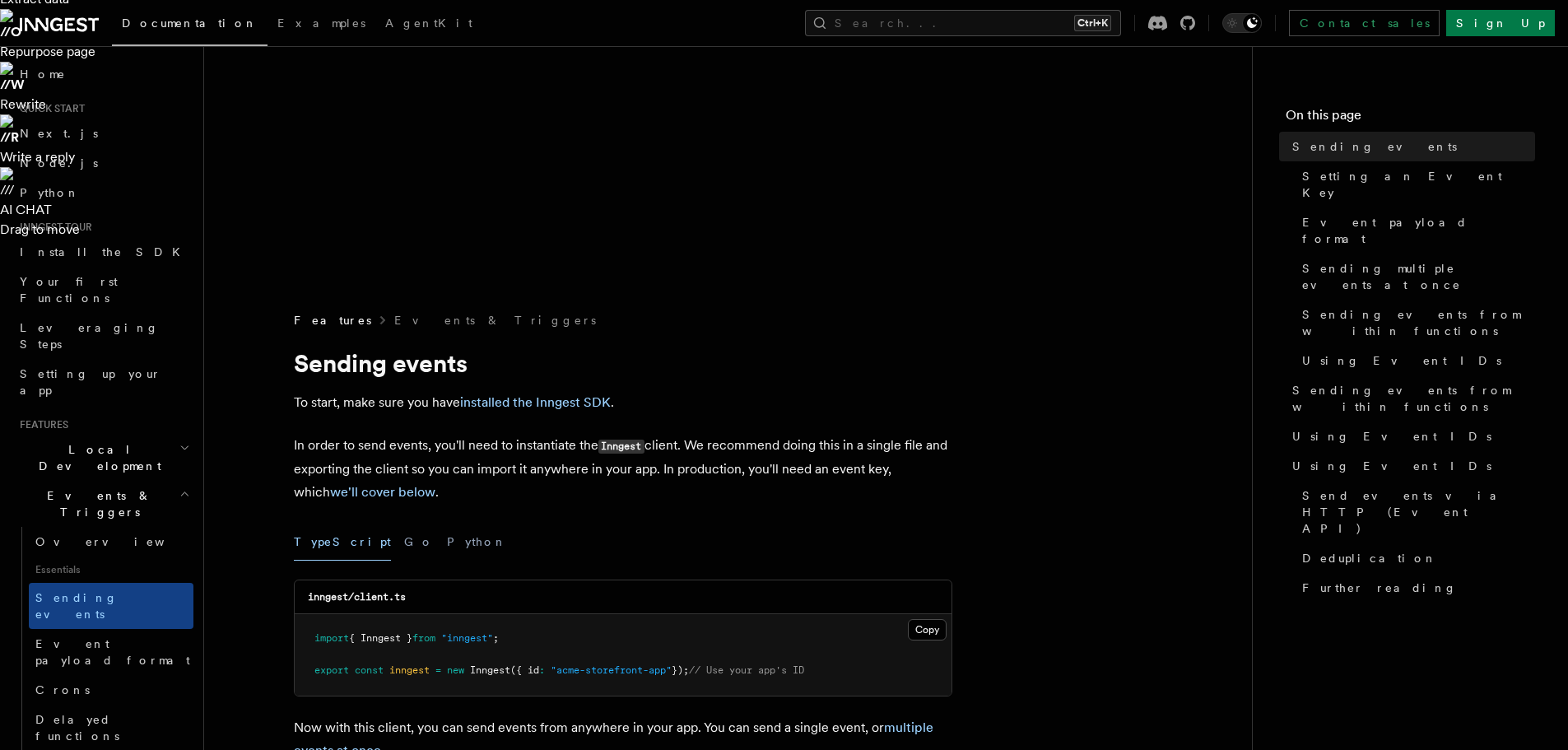
scroll to position [386, 0]
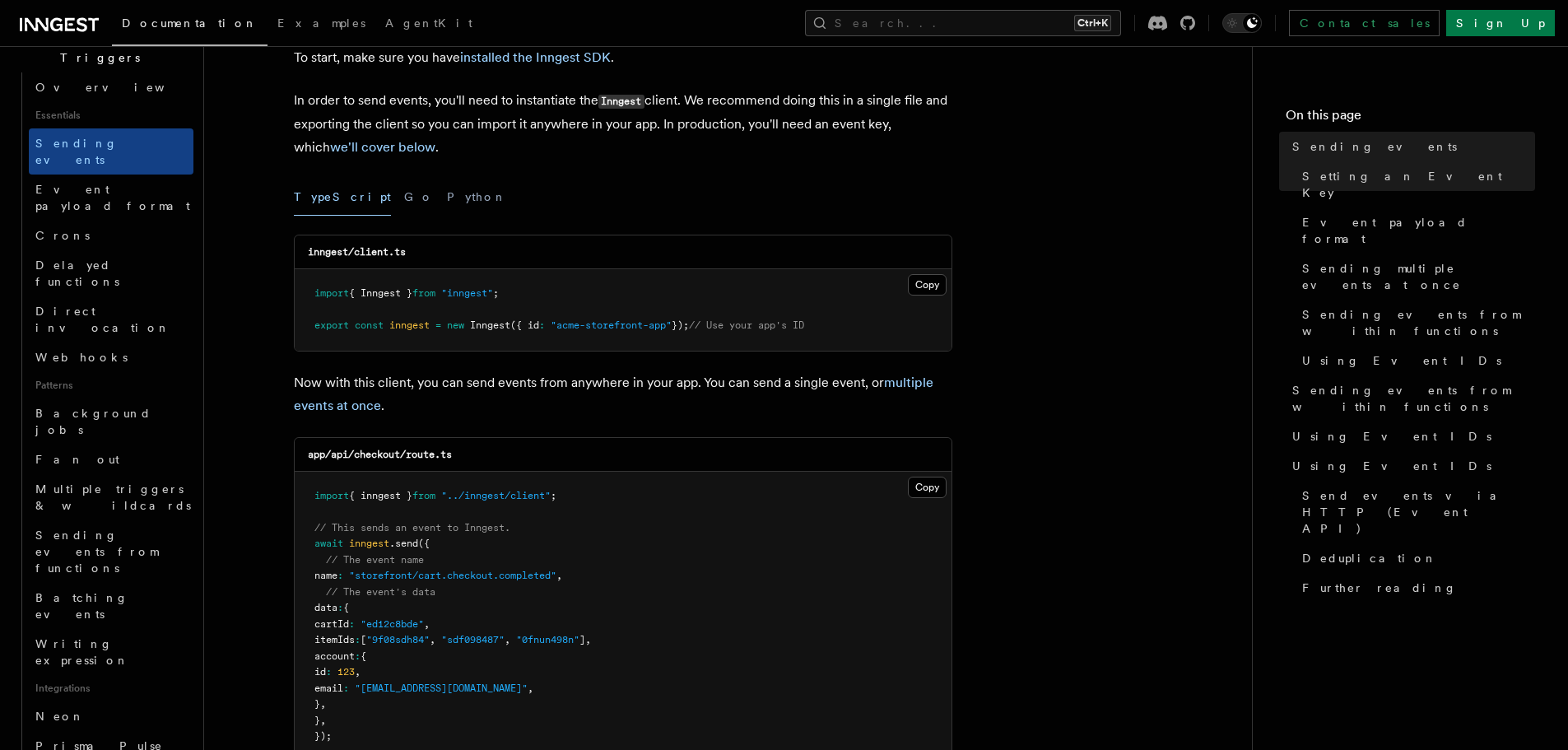
scroll to position [684, 0]
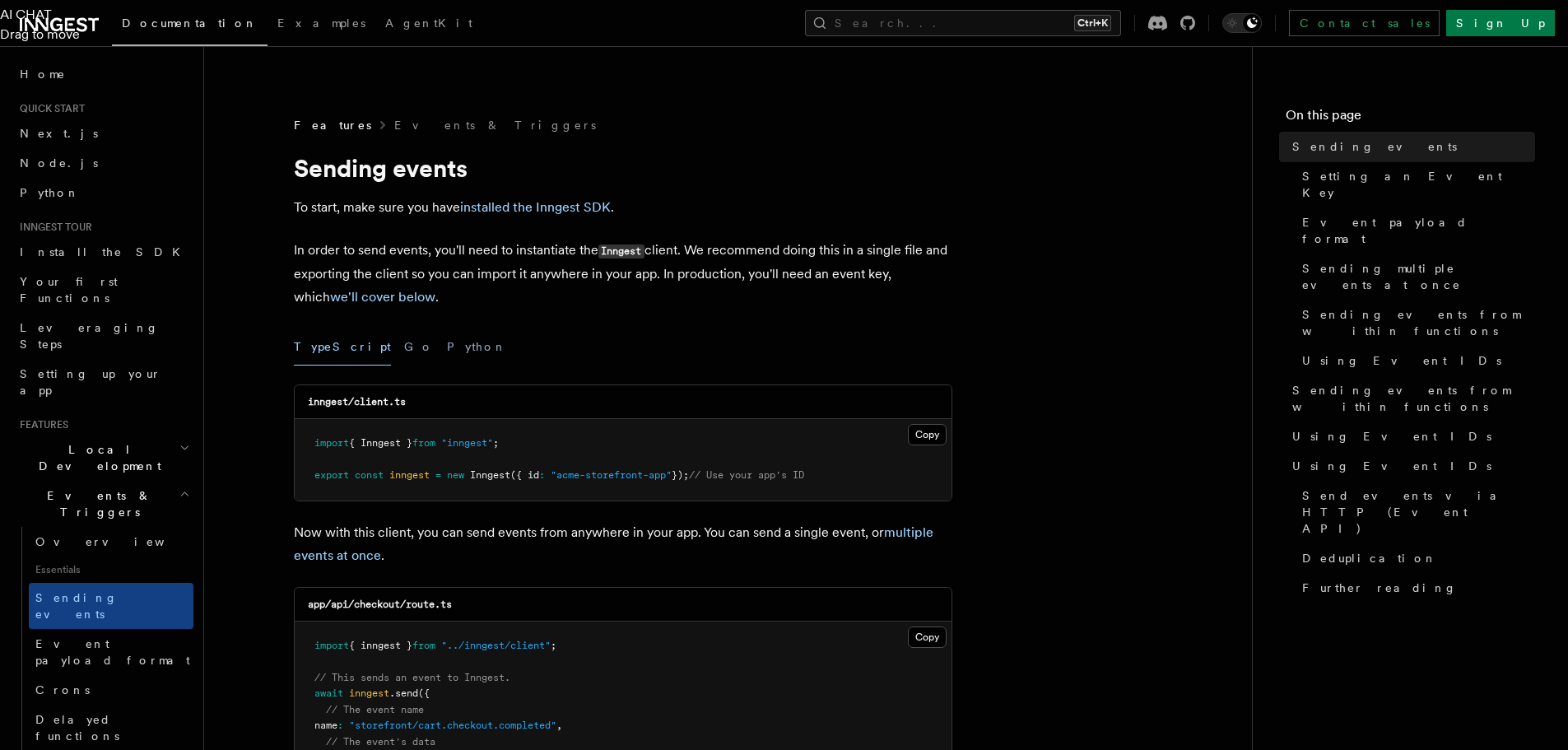
scroll to position [577, 0]
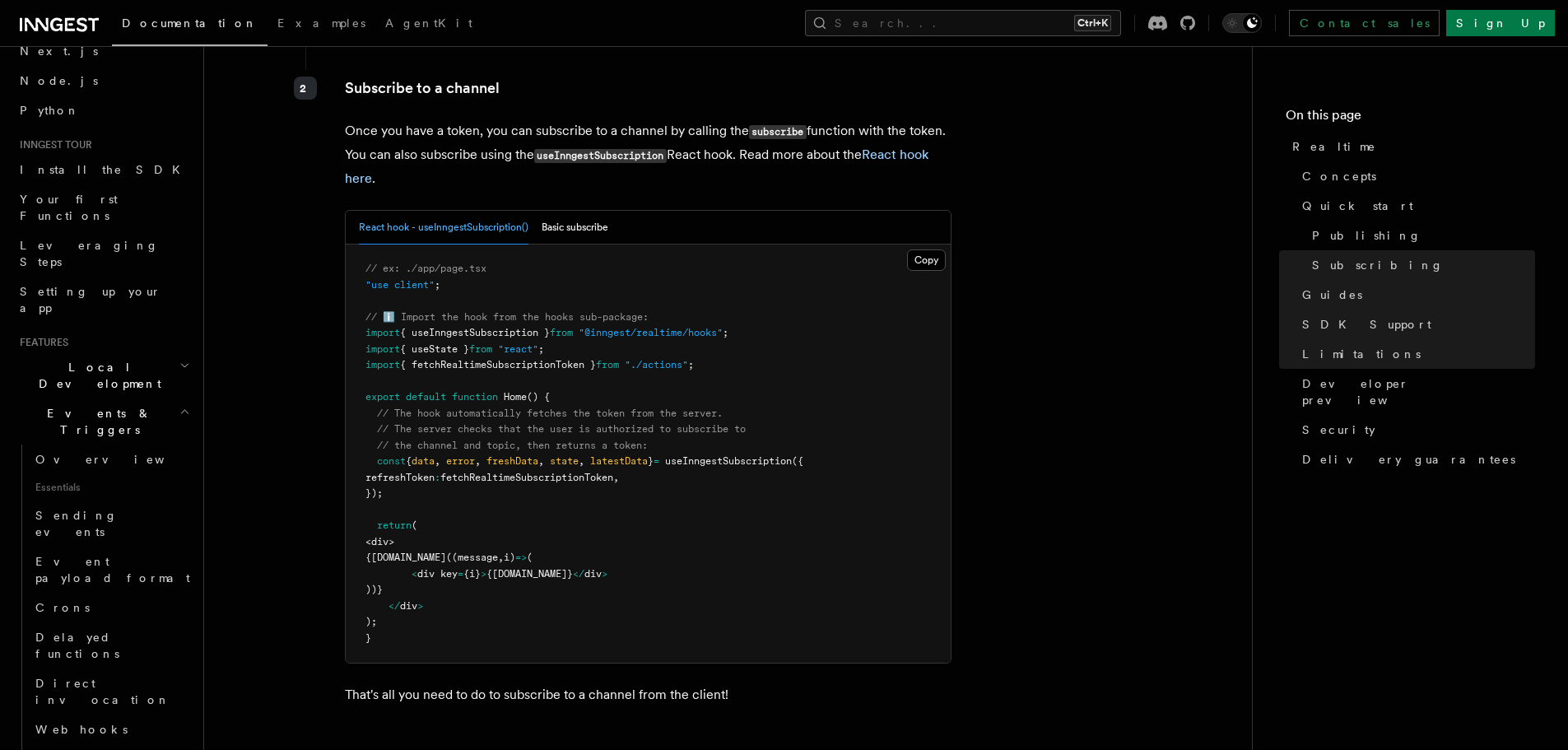
scroll to position [3442, 0]
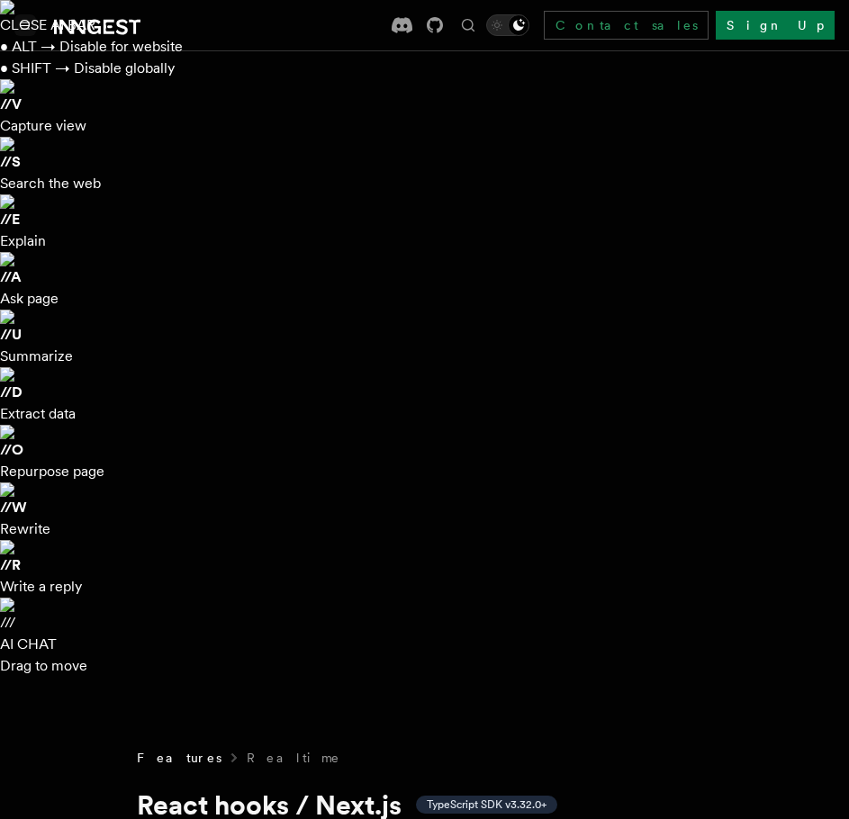
click at [28, 23] on icon "Toggle navigation" at bounding box center [25, 26] width 9 height 8
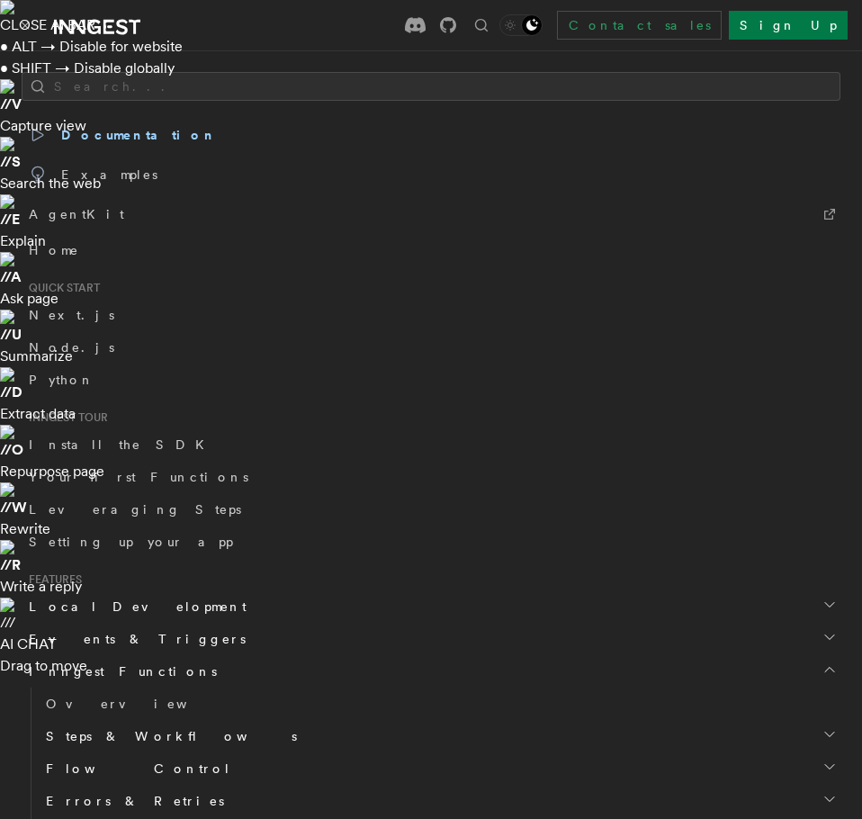
click at [69, 69] on div "Search... Documentation Examples AgentKit Home Quick start Next.js Node.js Pyth…" at bounding box center [431, 434] width 862 height 768
click at [85, 87] on button "Search..." at bounding box center [431, 86] width 819 height 29
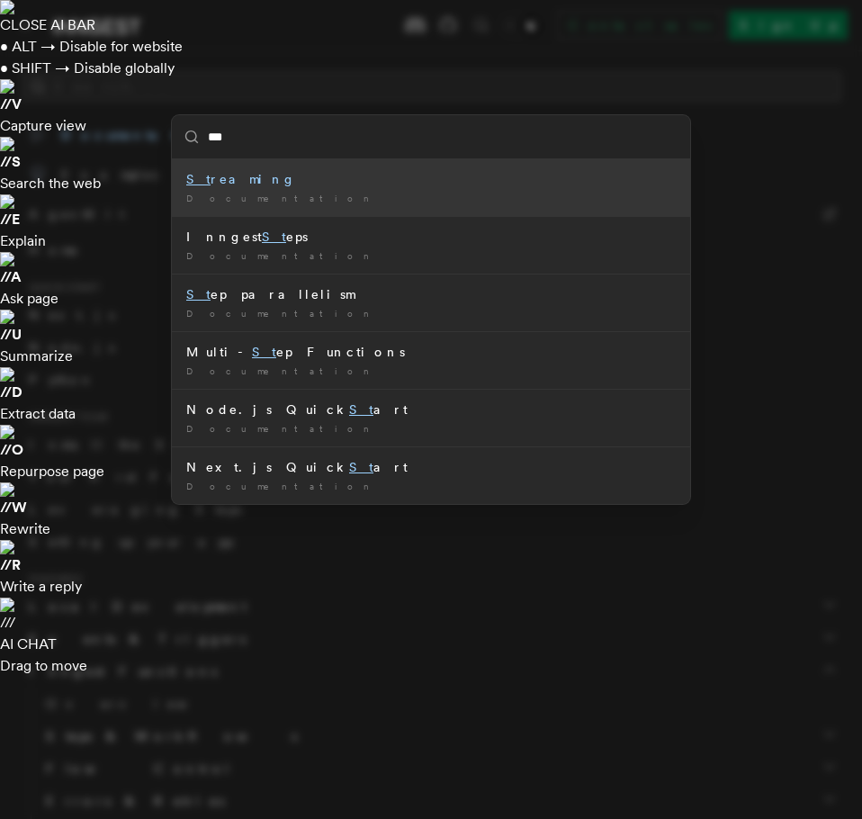
type input "****"
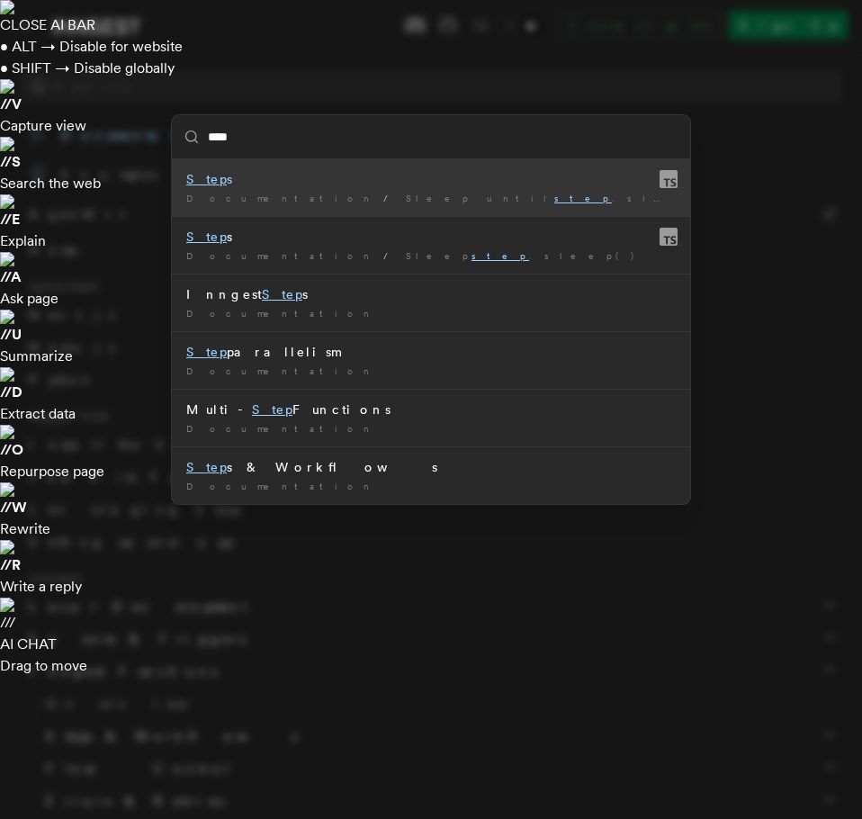
click at [377, 202] on div "Documentation / Sleep until step .sleepUntil() /" at bounding box center [430, 198] width 489 height 13
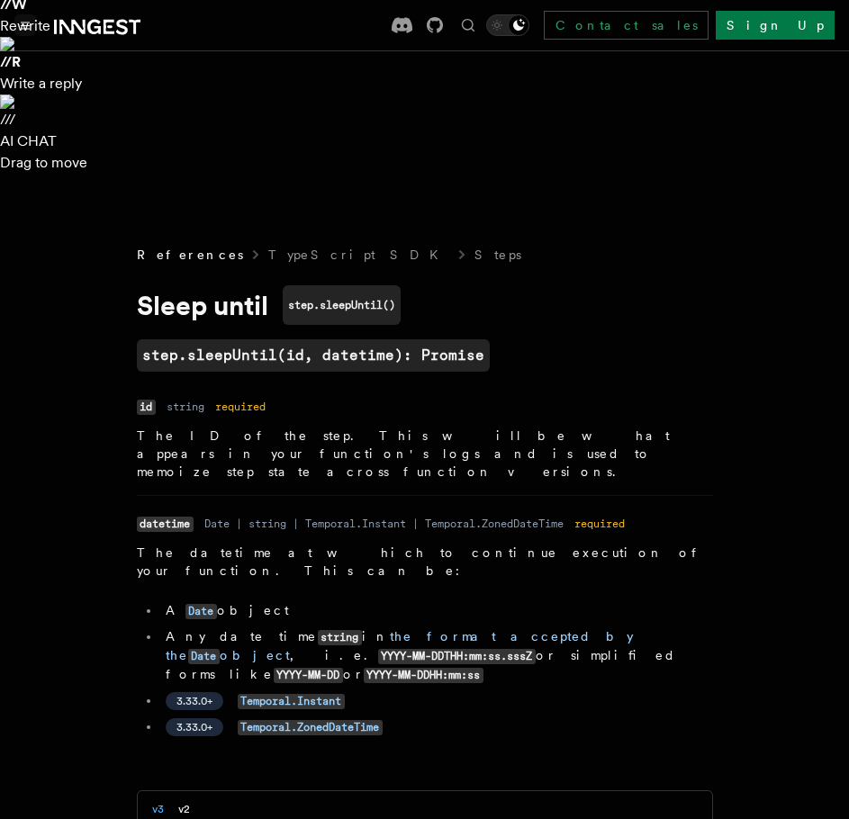
scroll to position [620, 0]
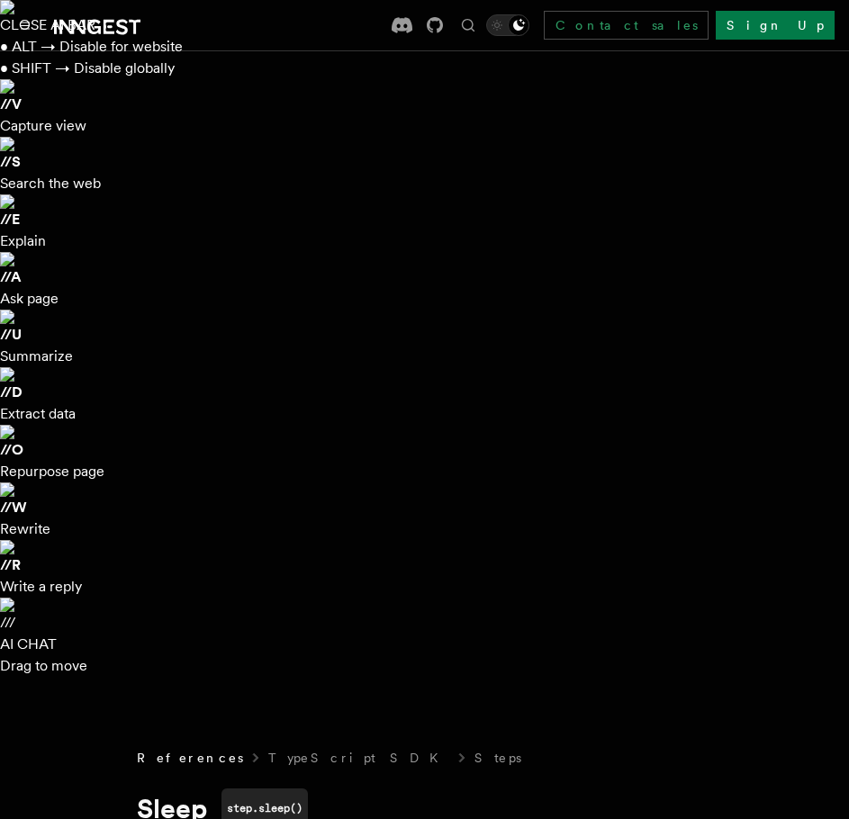
scroll to position [369, 0]
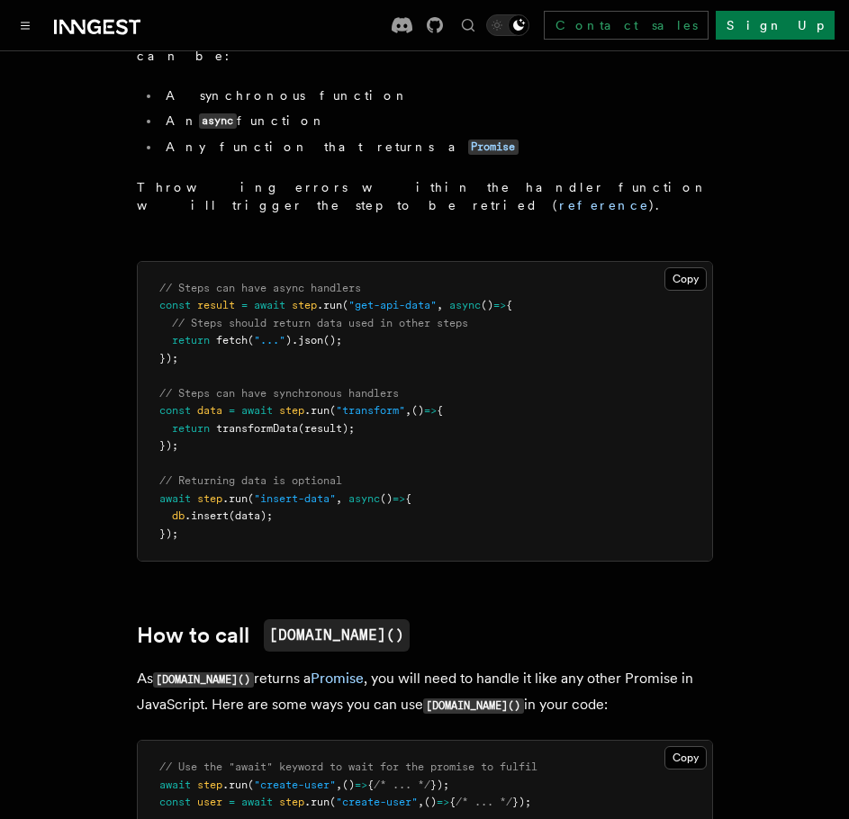
scroll to position [1776, 0]
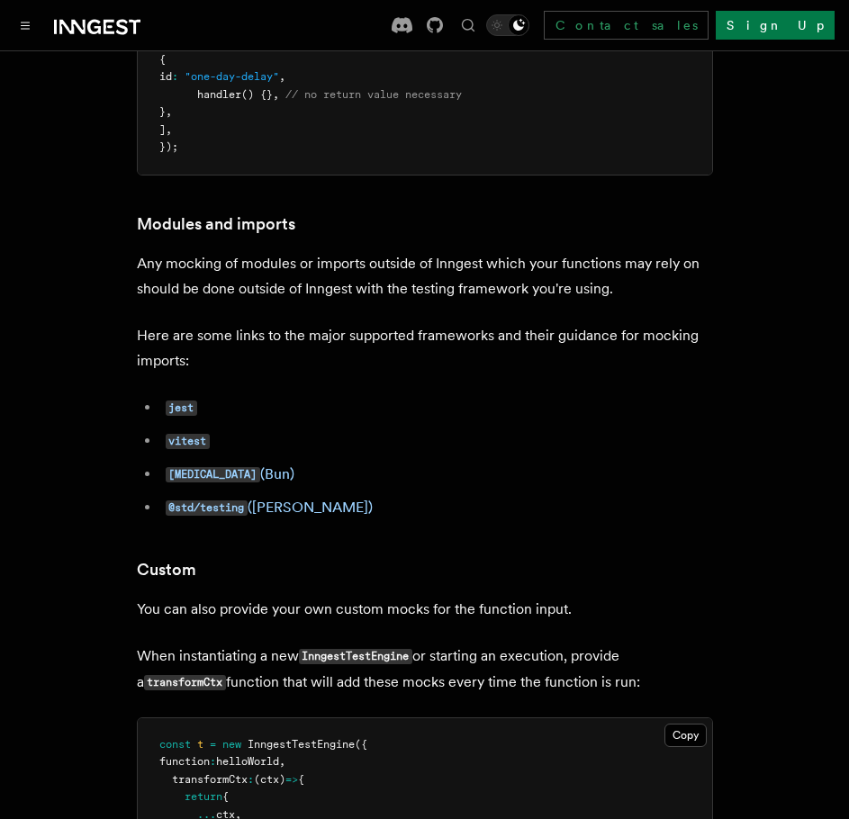
scroll to position [6407, 0]
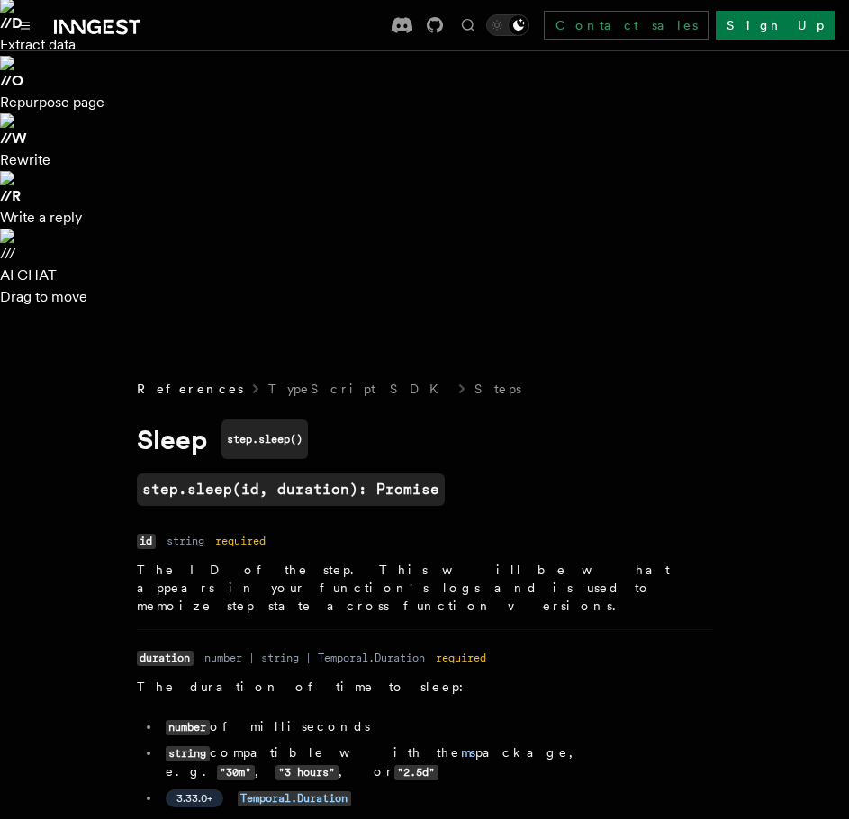
scroll to position [369, 0]
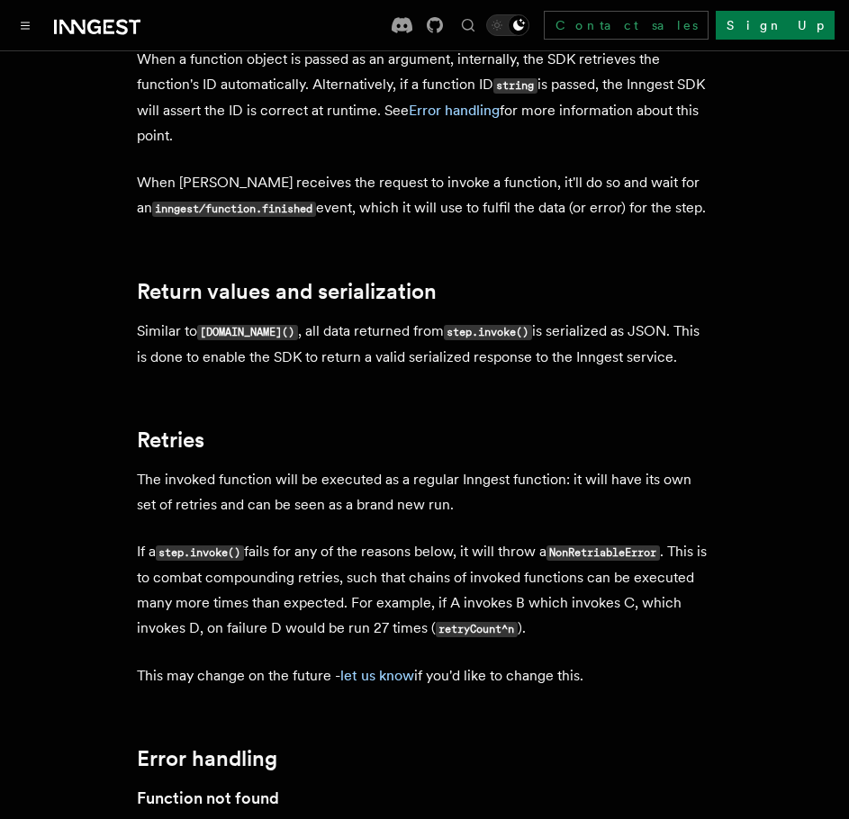
scroll to position [4611, 0]
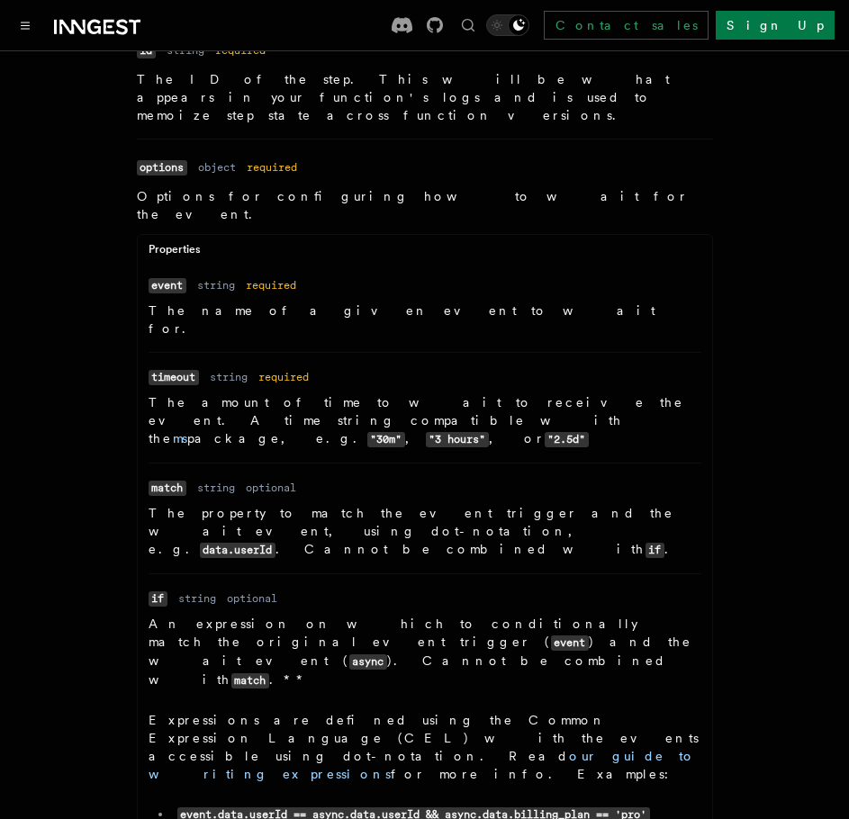
scroll to position [891, 0]
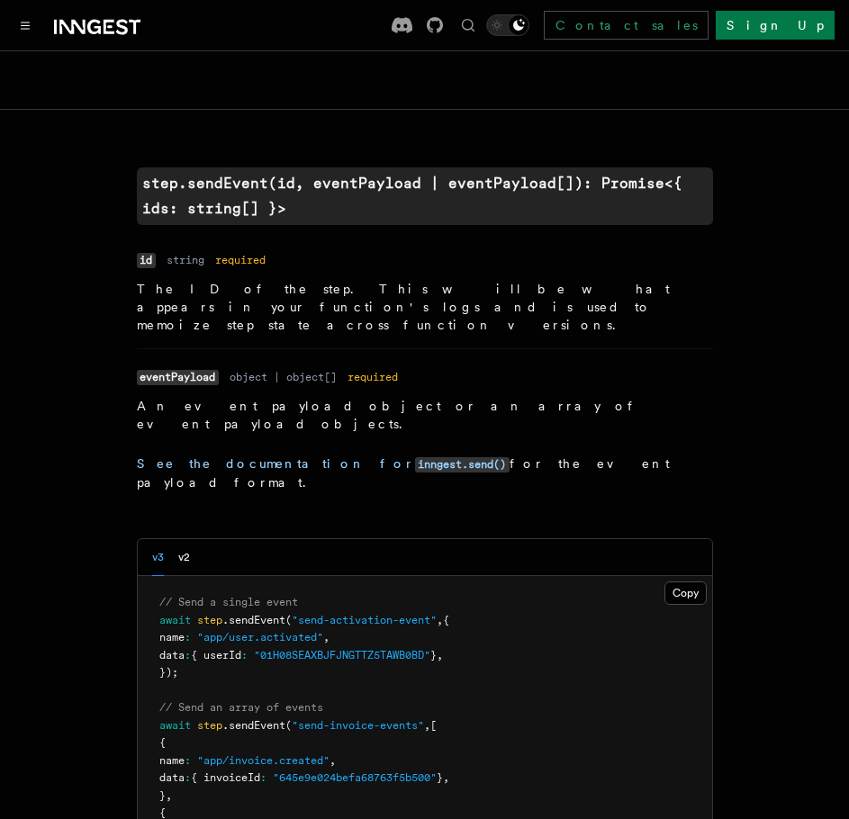
scroll to position [1541, 0]
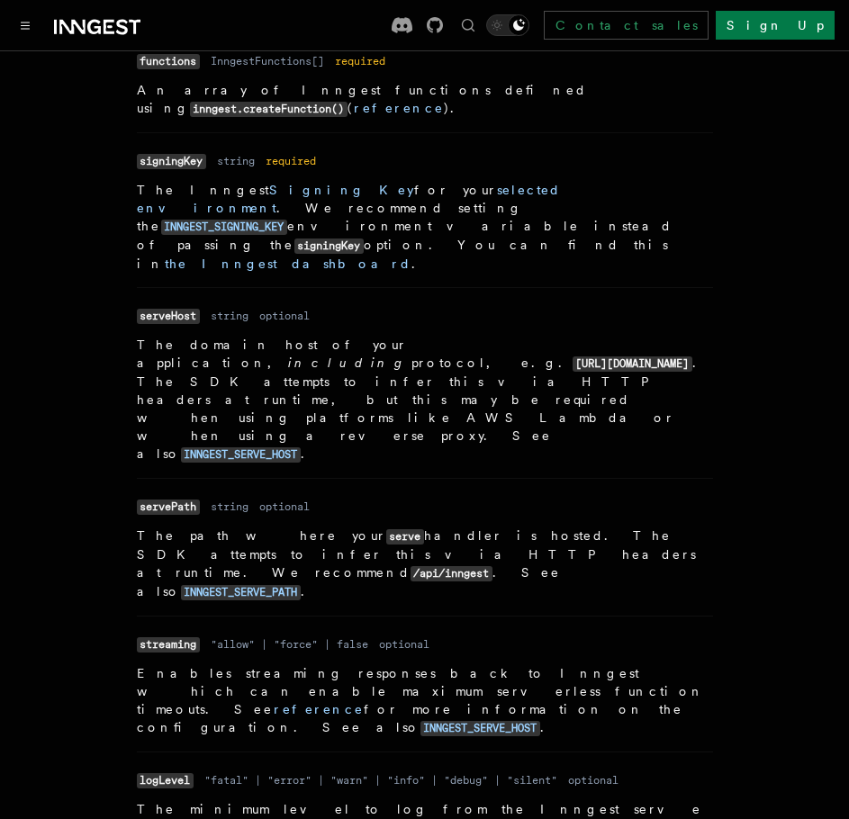
scroll to position [1771, 0]
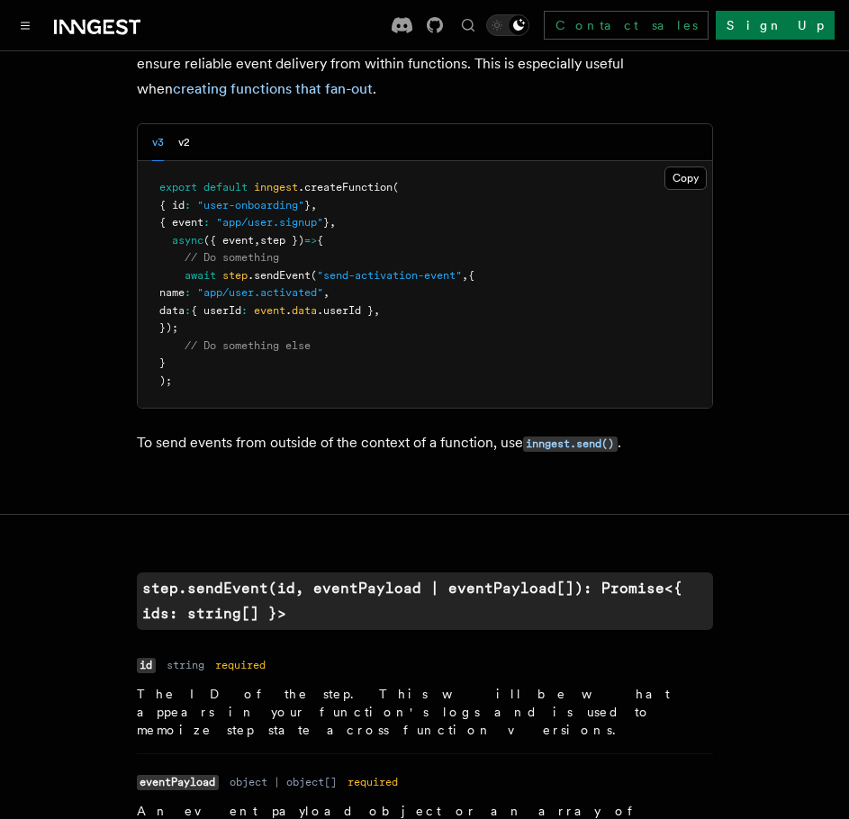
scroll to position [1541, 0]
